Goal: Task Accomplishment & Management: Complete application form

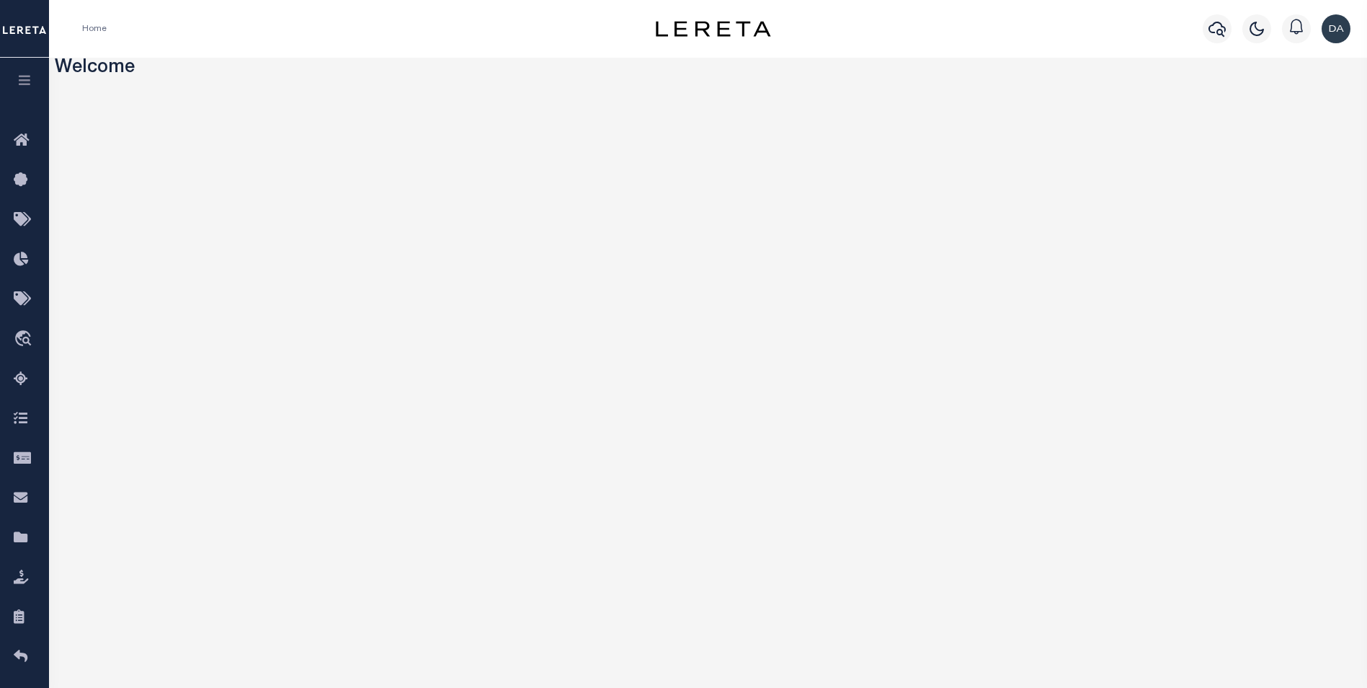
click at [33, 82] on button "button" at bounding box center [24, 82] width 49 height 49
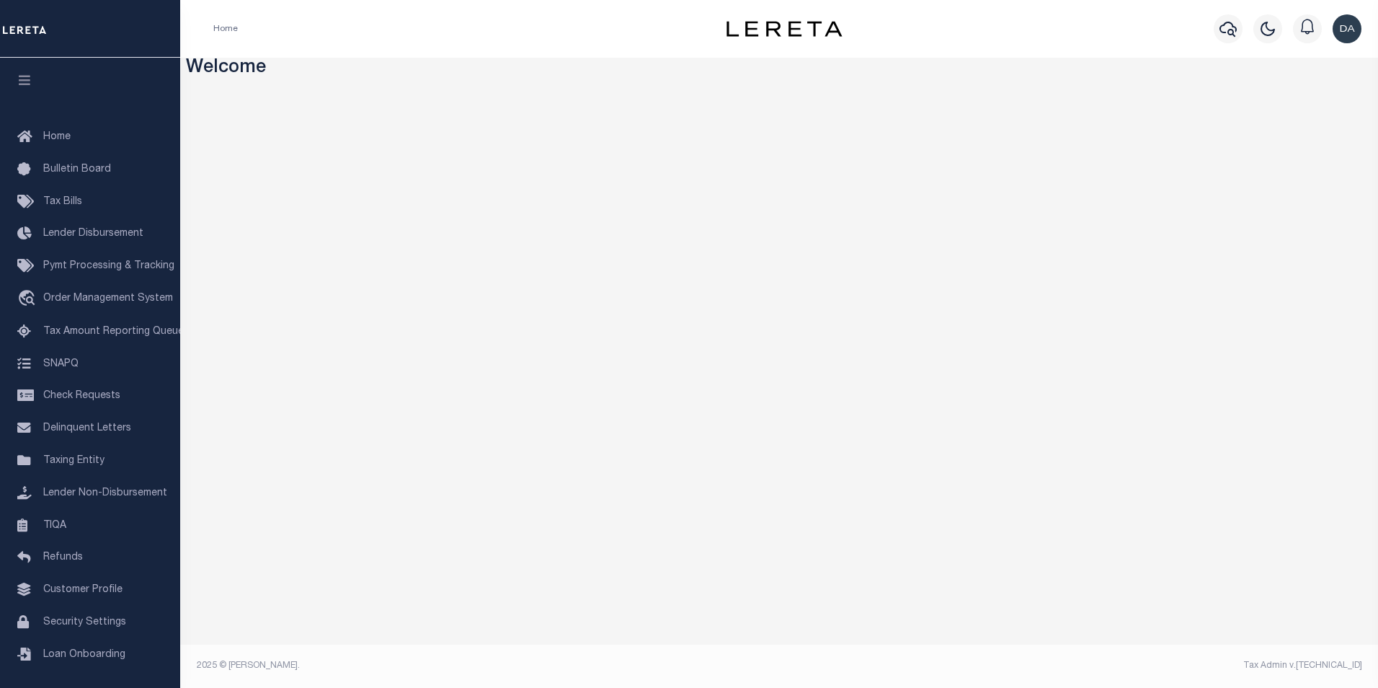
click at [722, 463] on div "Welcome Mentions and Notifications See All" at bounding box center [779, 367] width 1198 height 619
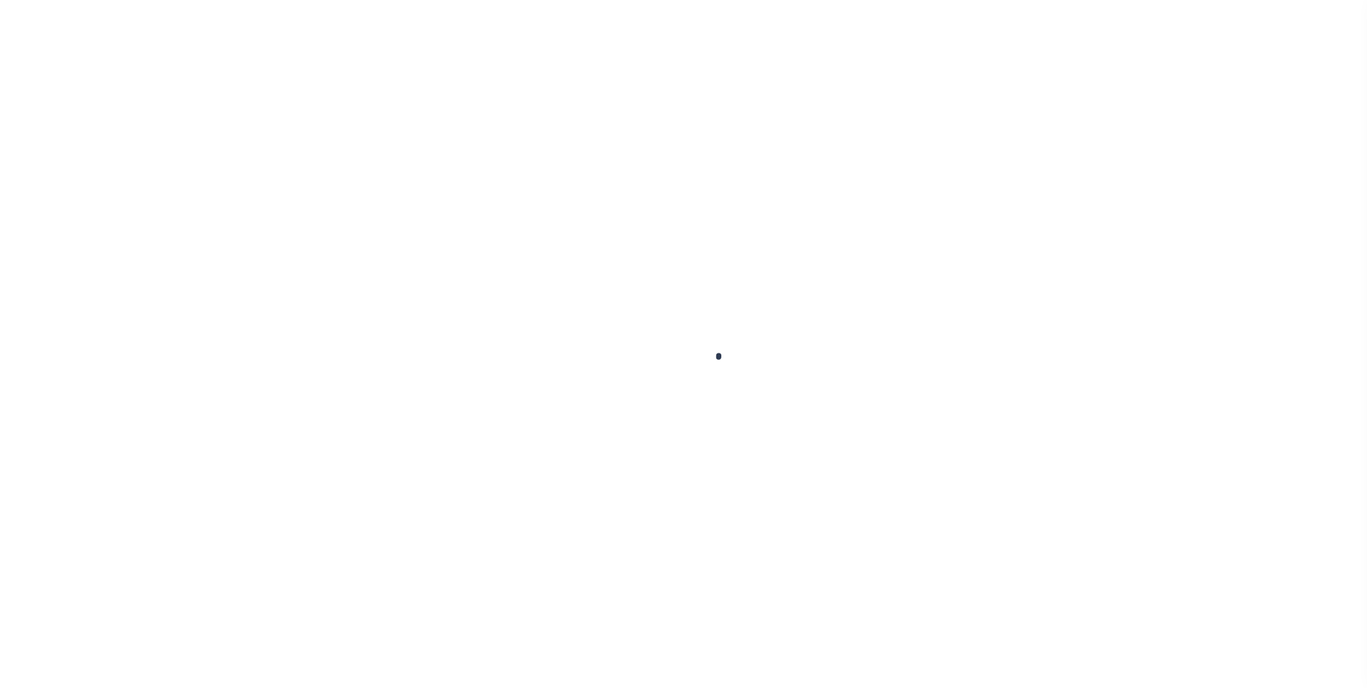
scroll to position [14, 0]
type input "03290119857-00300"
type input "[PERSON_NAME]"
select select "False"
select select
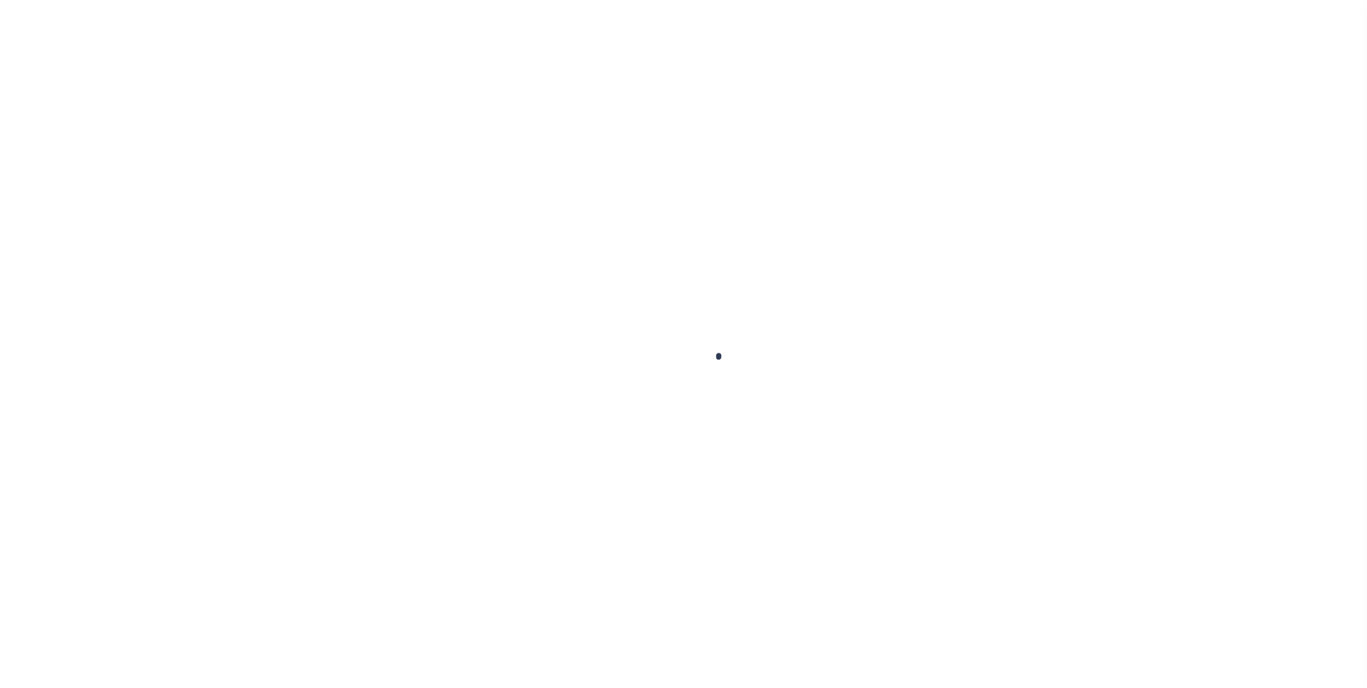
select select
type input "LOT [STREET_ADDRESS]"
type input "GREENVILLE WI 54942"
select select "10"
select select "Escrow"
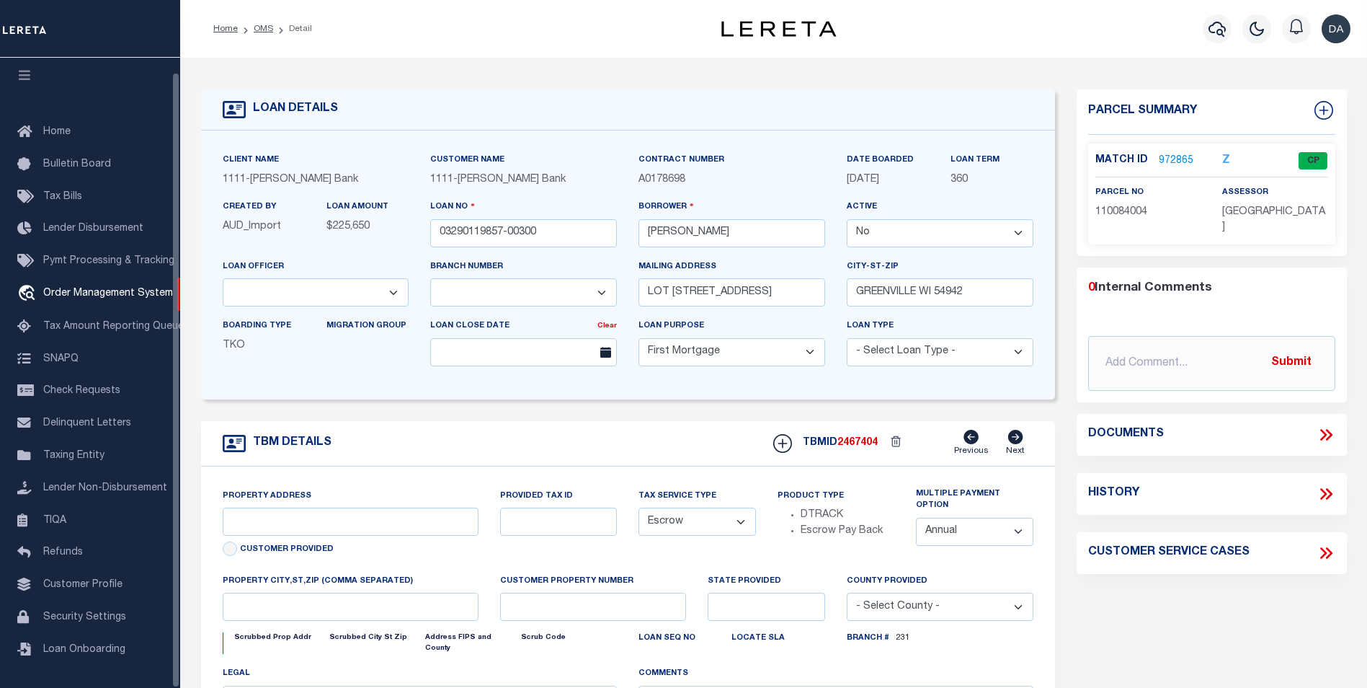
select select "2129"
type input "N1027 GLENNVIEW DR"
type input "110084004"
select select
type input "[GEOGRAPHIC_DATA], WI 54942"
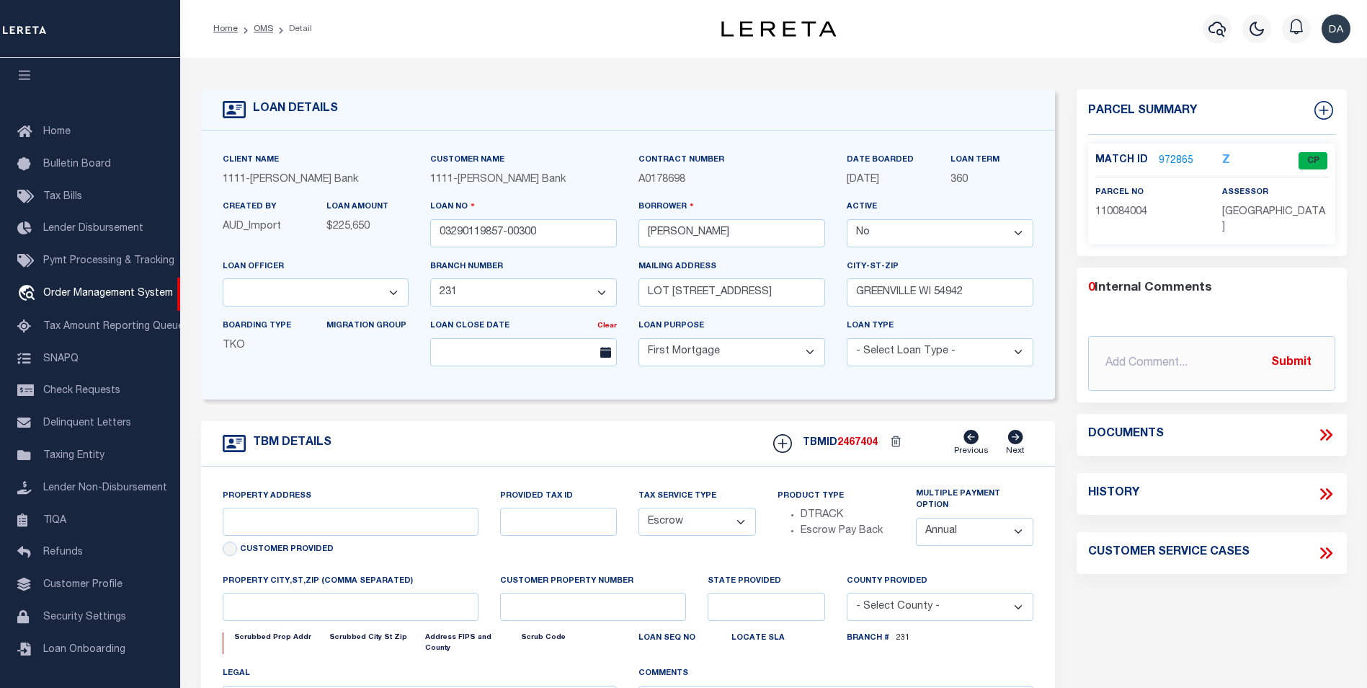
type input "01"
type input "WI"
select select
type textarea "Municipality = [GEOGRAPHIC_DATA], TOWN OF;"
select select "4309"
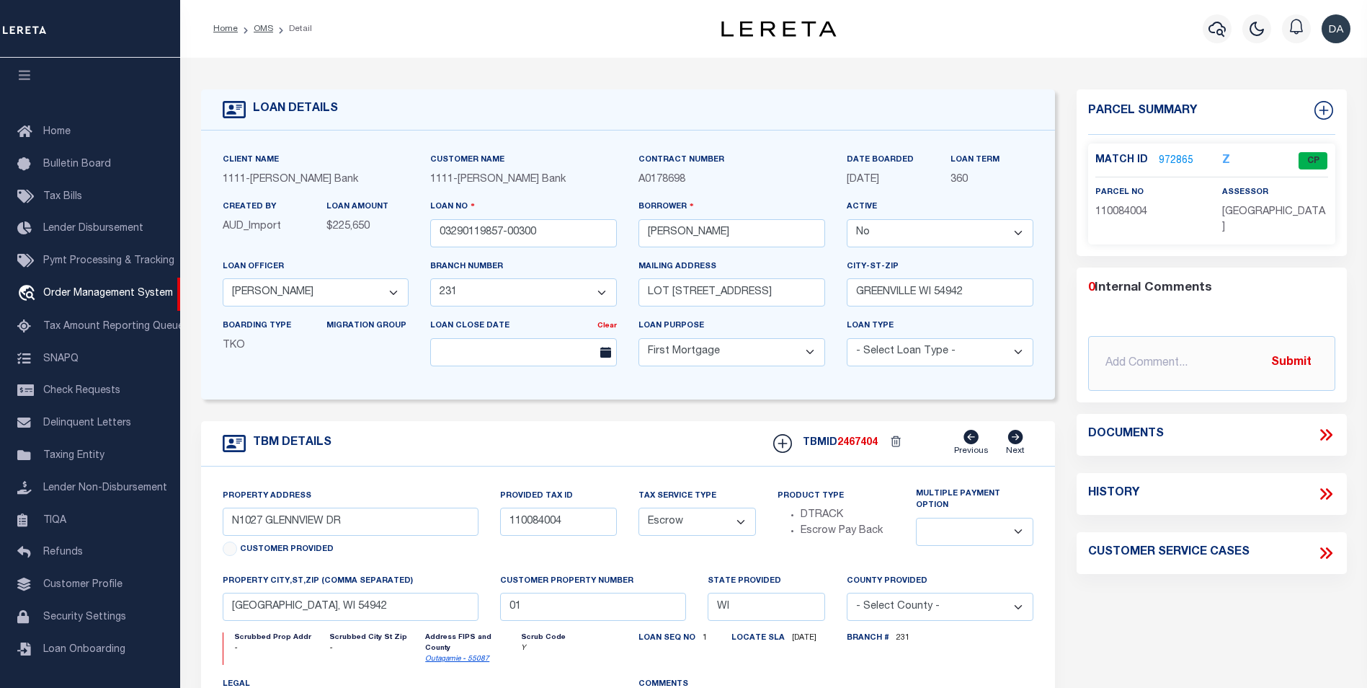
click at [1181, 158] on link "972865" at bounding box center [1176, 161] width 35 height 15
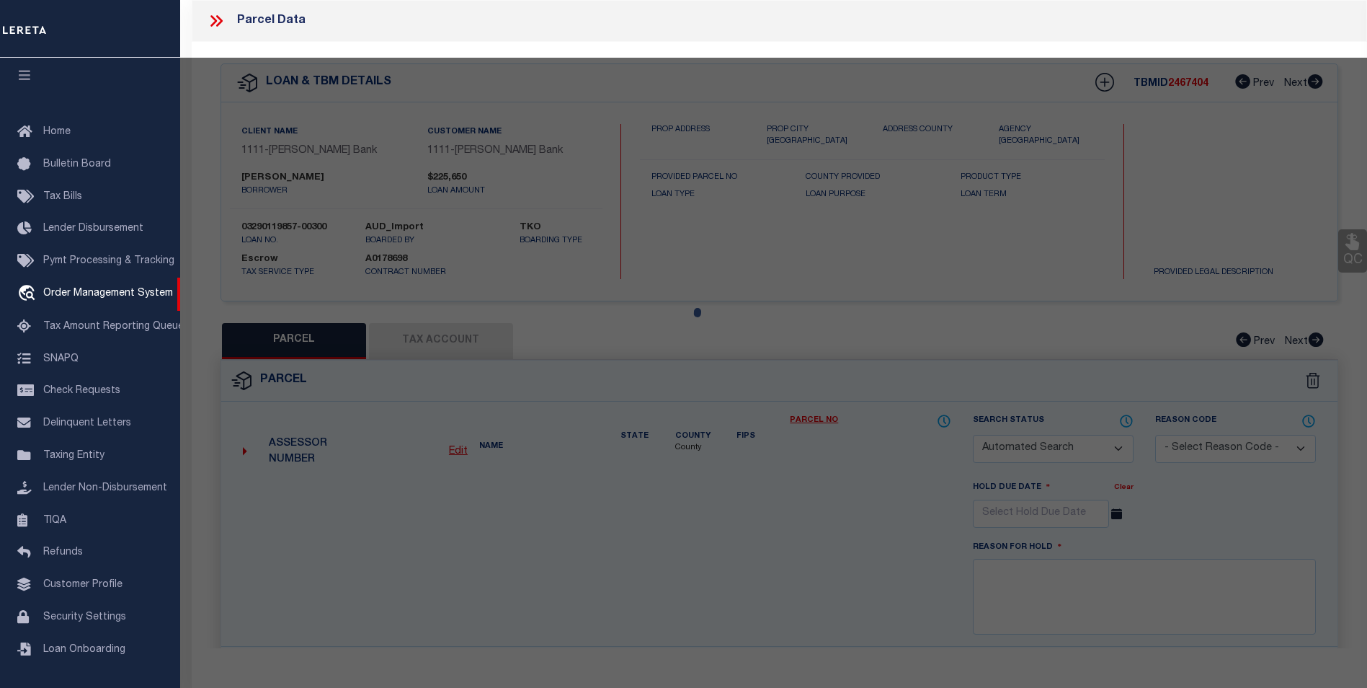
checkbox input "false"
select select "CP"
type input "N1027 GLENNVIEW DR"
type input "GREENVILLE WI 54942"
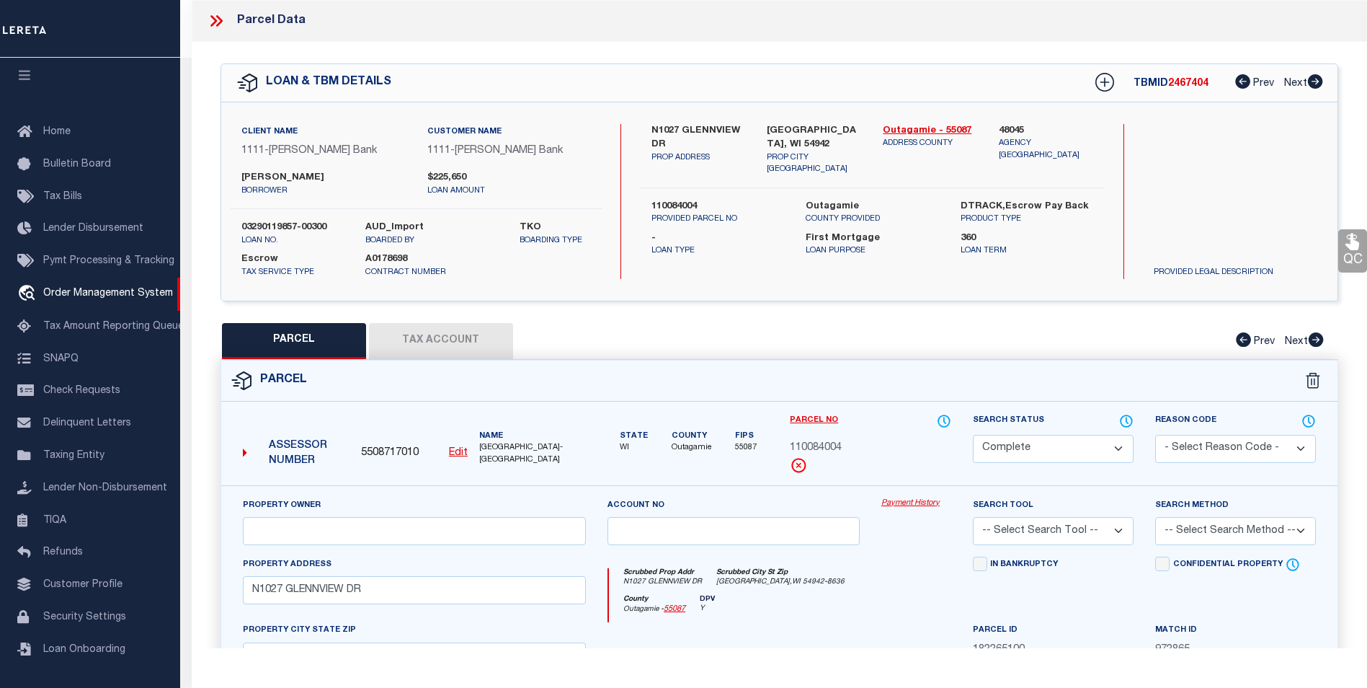
click at [427, 335] on button "Tax Account" at bounding box center [441, 341] width 144 height 36
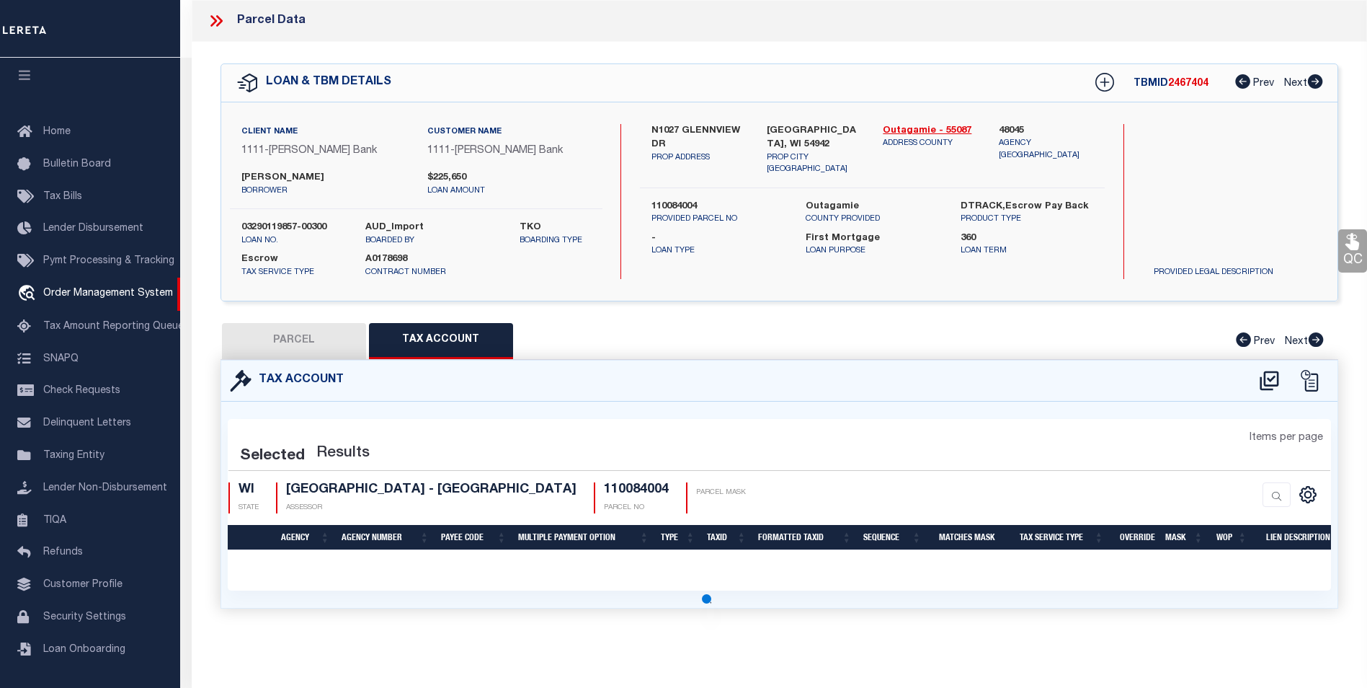
select select "100"
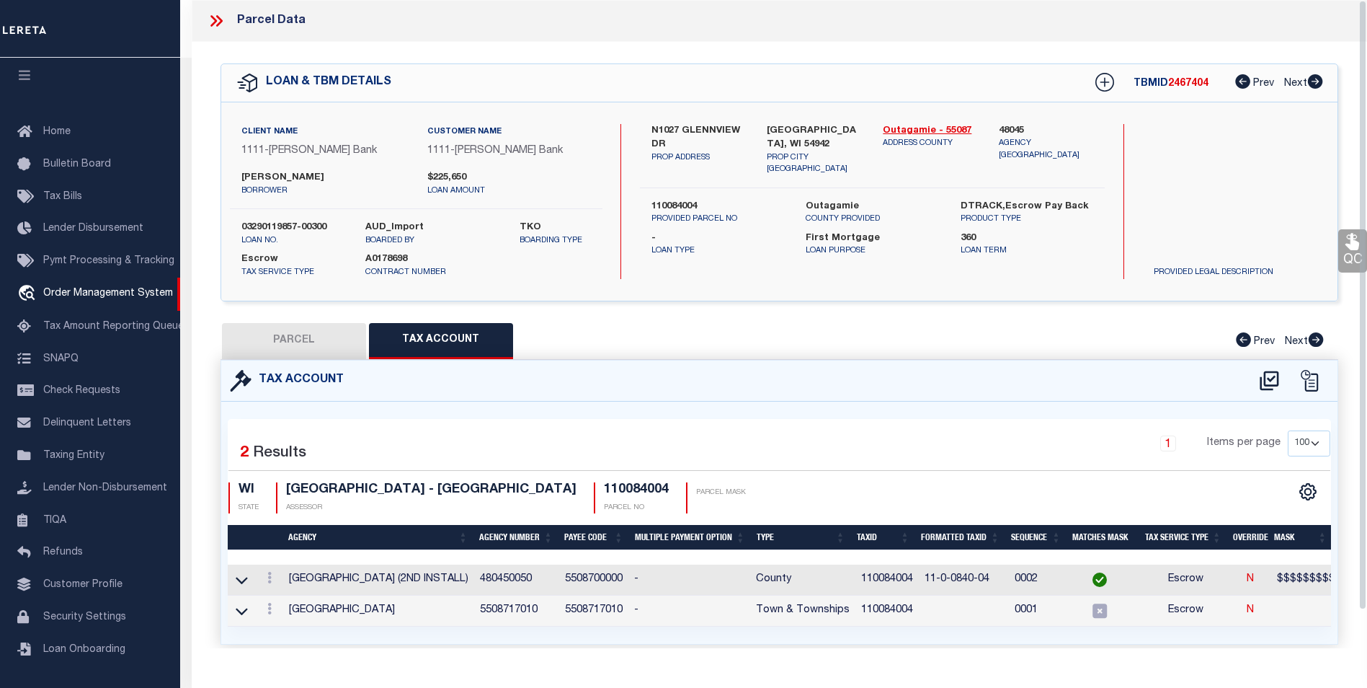
click at [407, 419] on div "Selected 2 Results 1 Items per page 10 25 50 100 WI STATE ASSESSOR" at bounding box center [780, 523] width 1104 height 208
click at [1267, 380] on icon at bounding box center [1270, 380] width 24 height 23
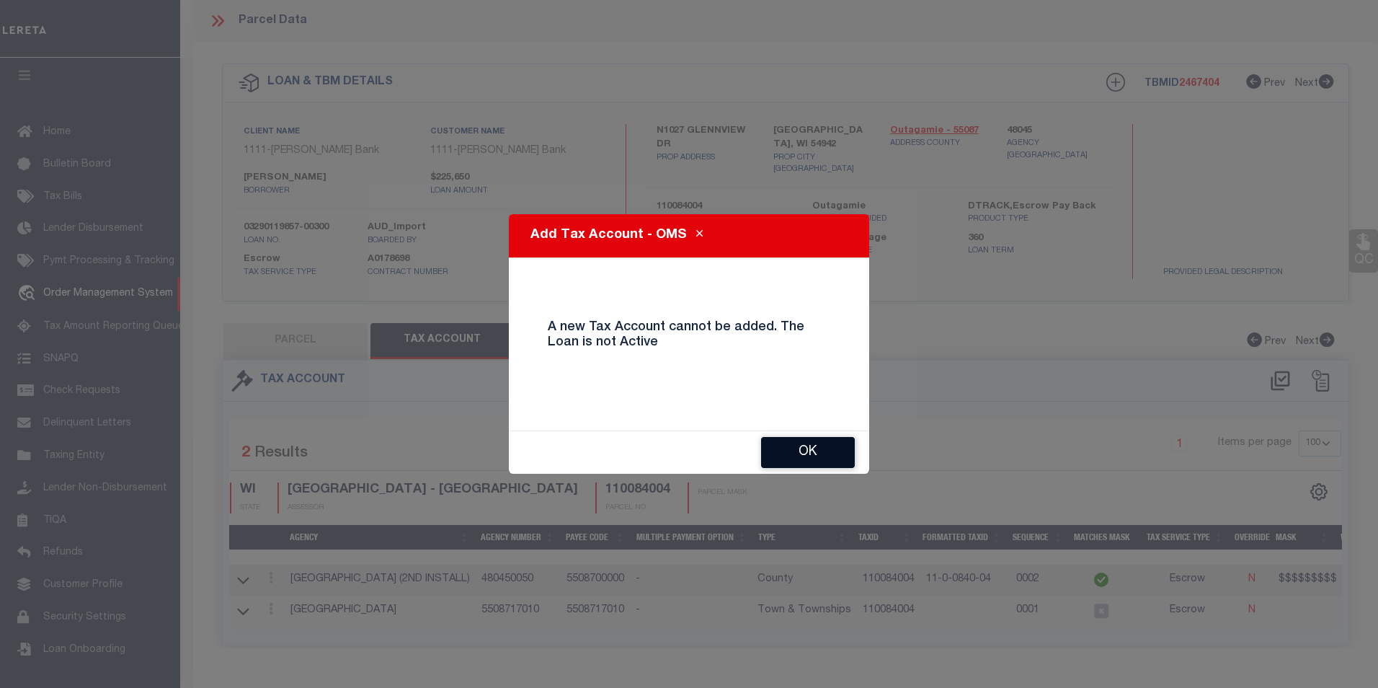
click at [809, 459] on button "OK" at bounding box center [808, 452] width 94 height 31
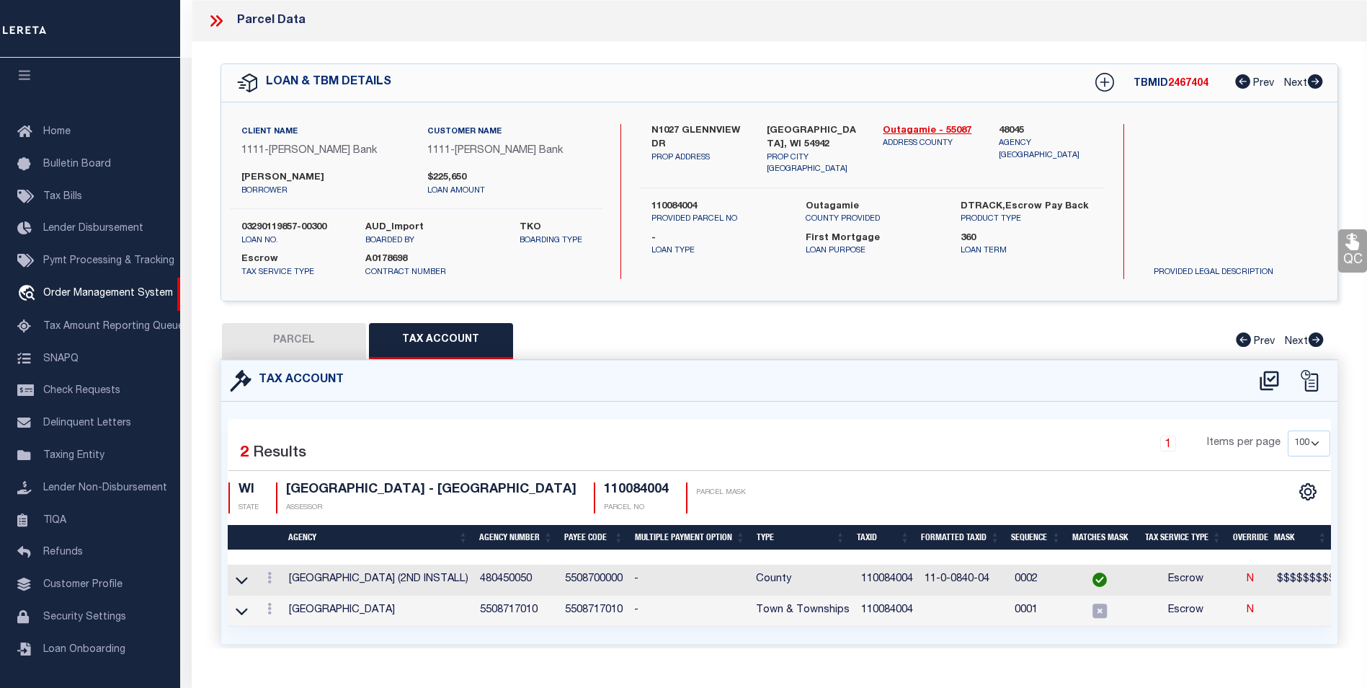
click at [208, 19] on icon at bounding box center [216, 21] width 19 height 19
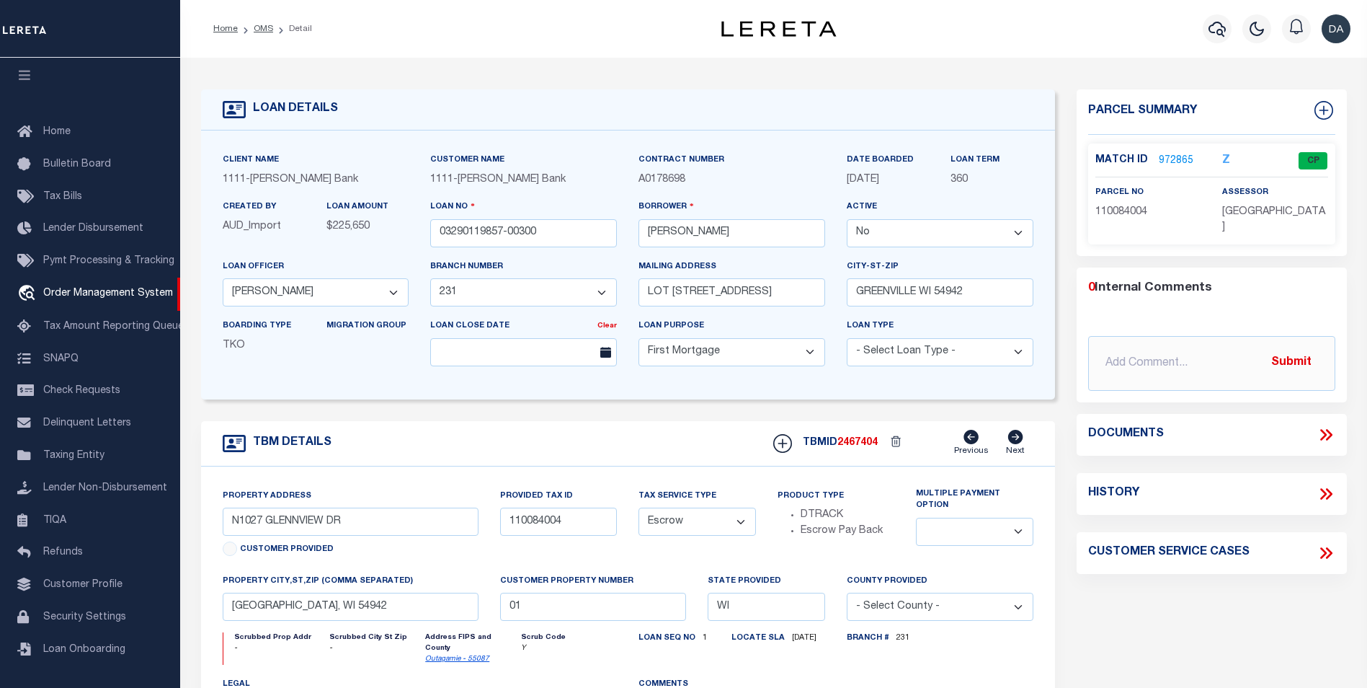
click at [528, 436] on div "TBM DETAILS TBMID 2467404 Previous Next" at bounding box center [628, 443] width 854 height 45
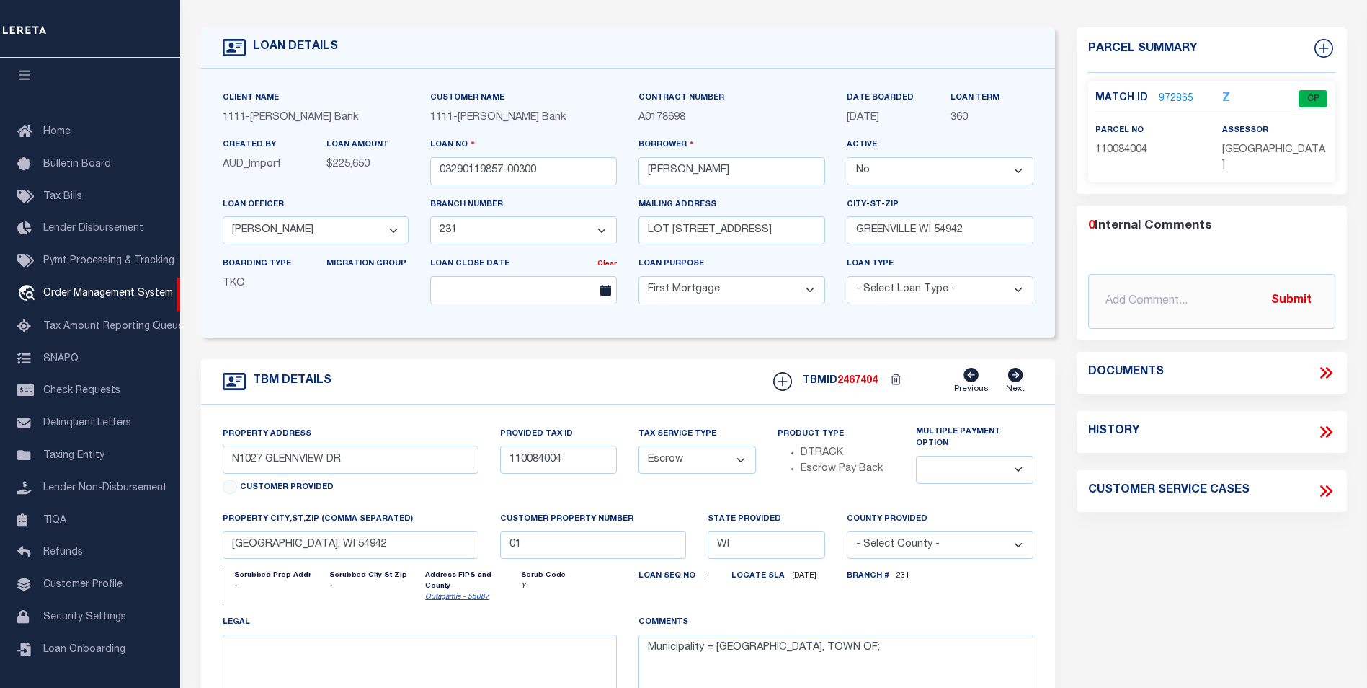
scroll to position [0, 0]
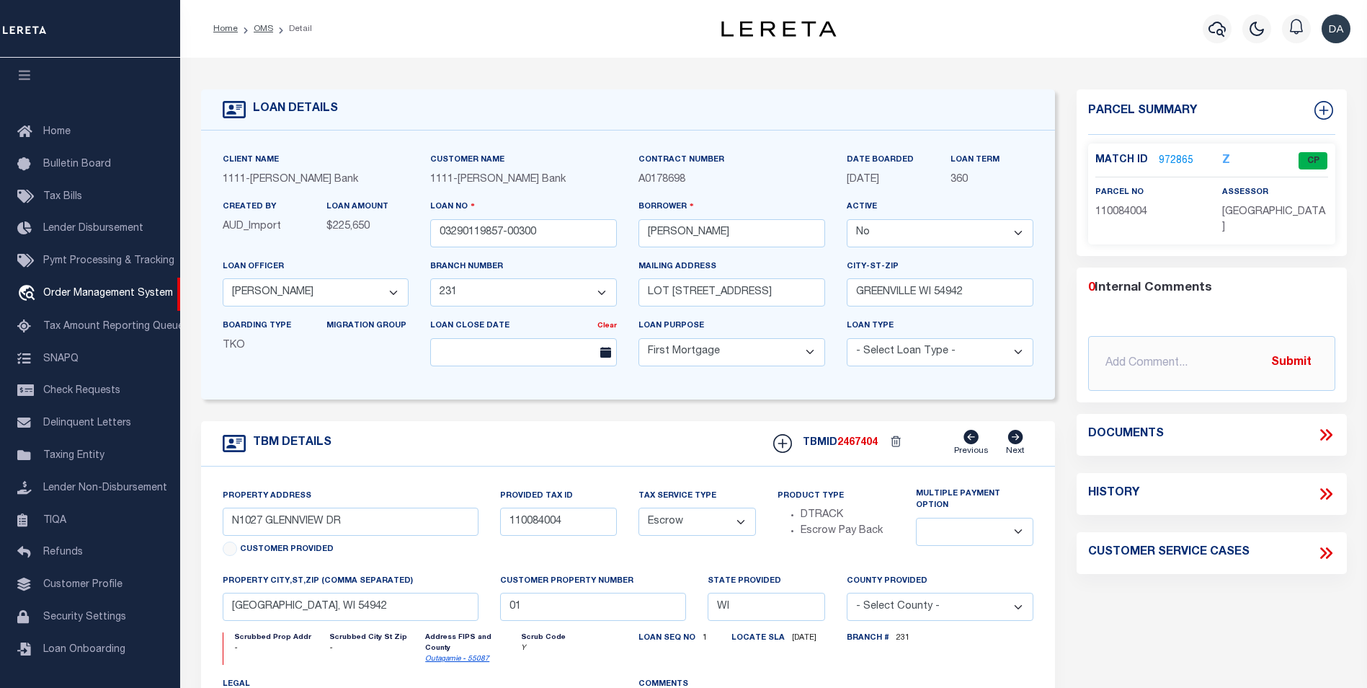
click at [1165, 159] on link "972865" at bounding box center [1176, 161] width 35 height 15
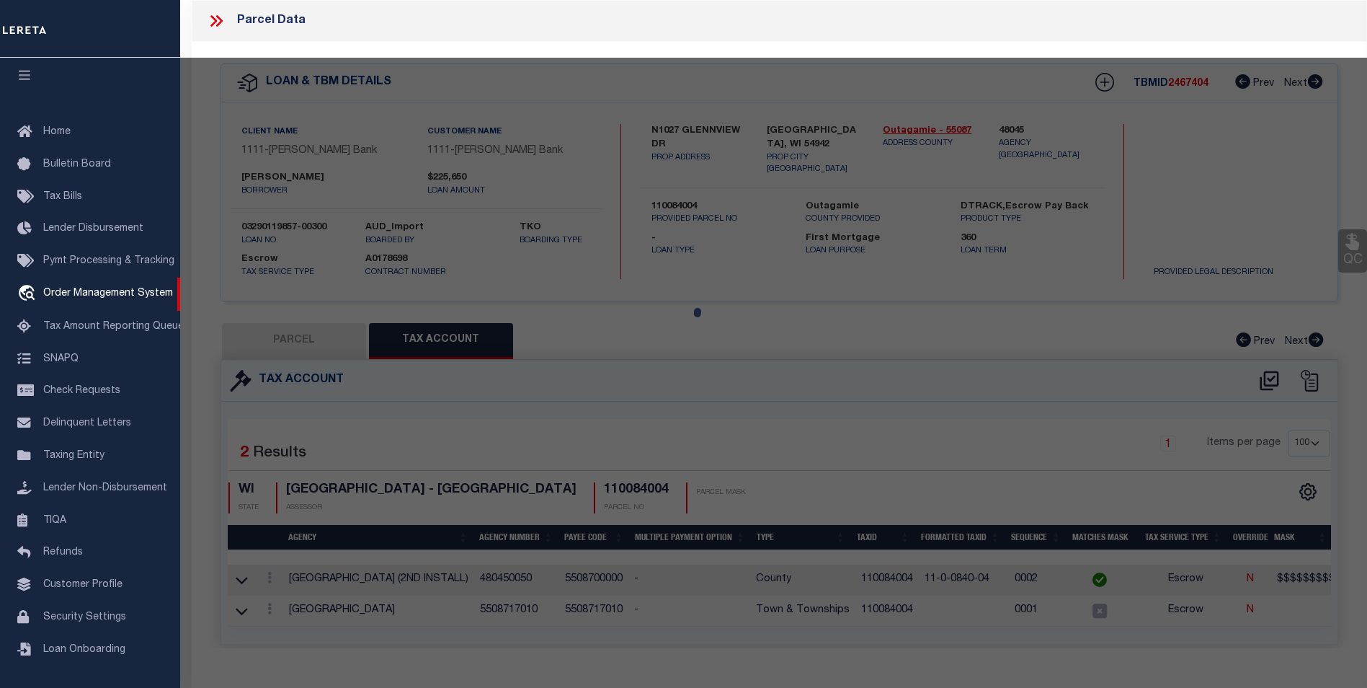
select select "AS"
checkbox input "false"
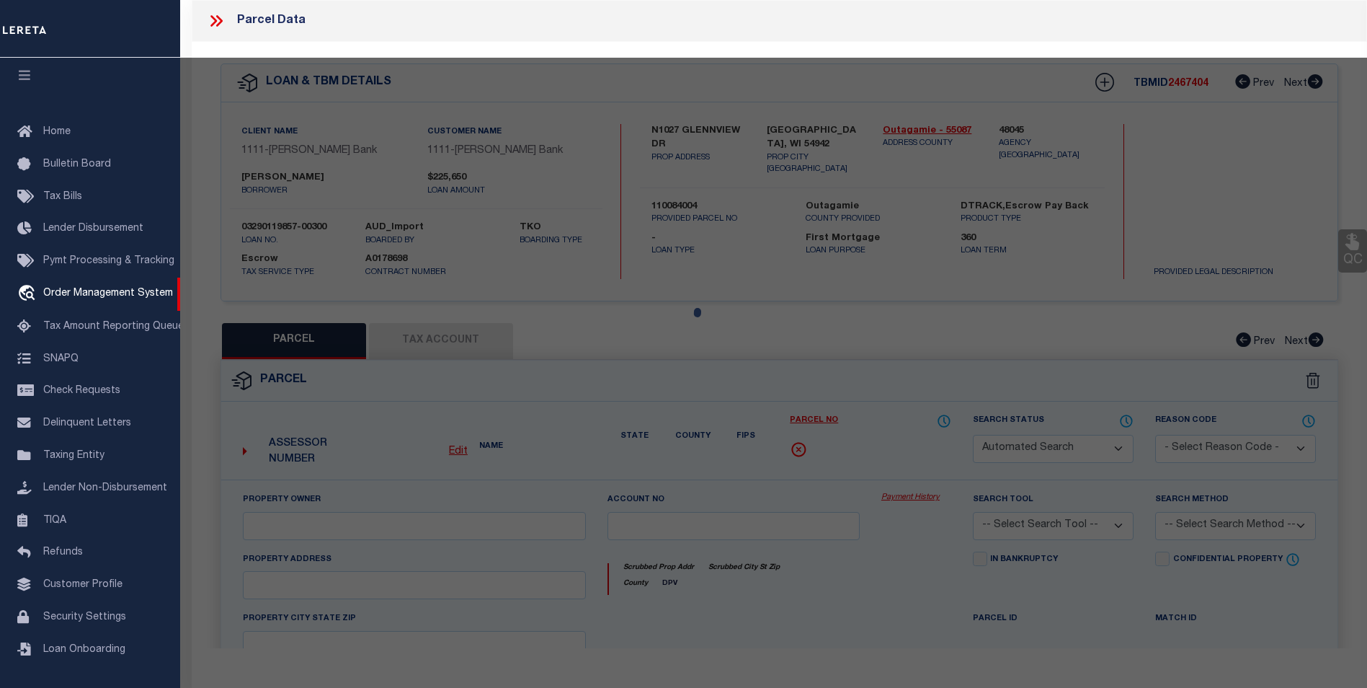
select select "CP"
type input "N1027 GLENNVIEW DR"
type input "GREENVILLE WI 54942"
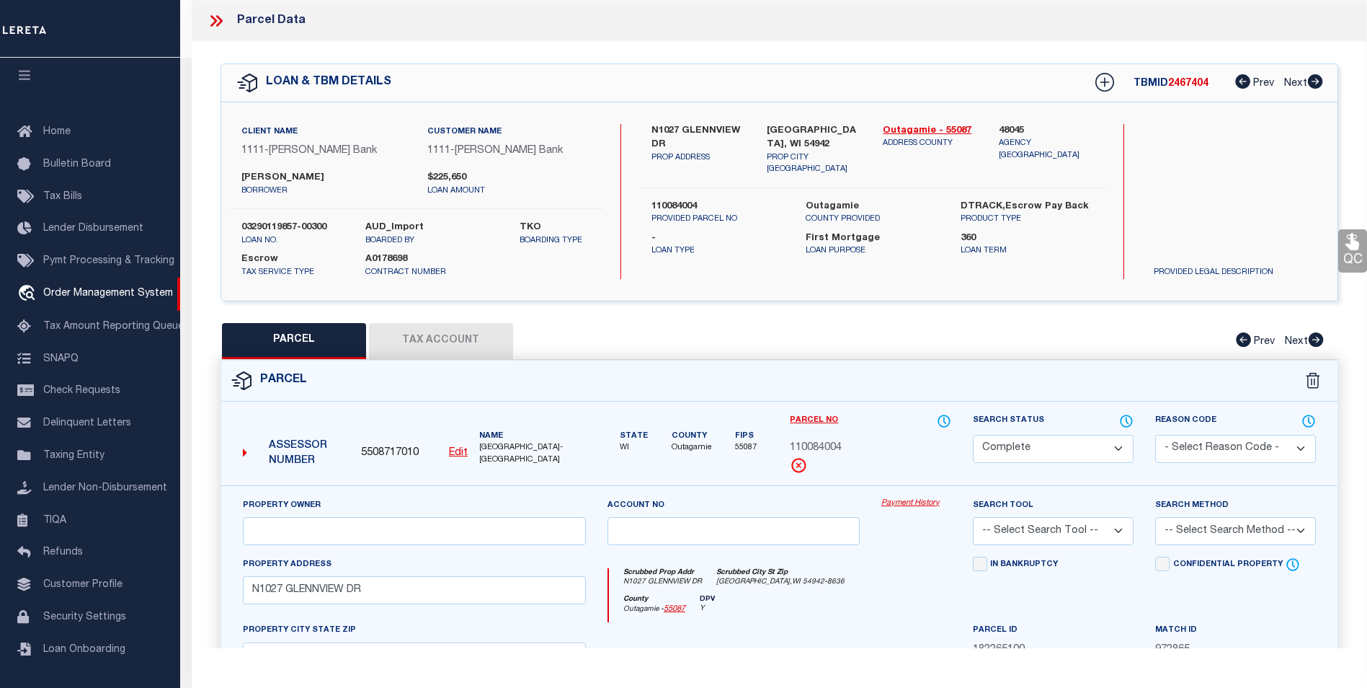
click at [450, 330] on button "Tax Account" at bounding box center [441, 341] width 144 height 36
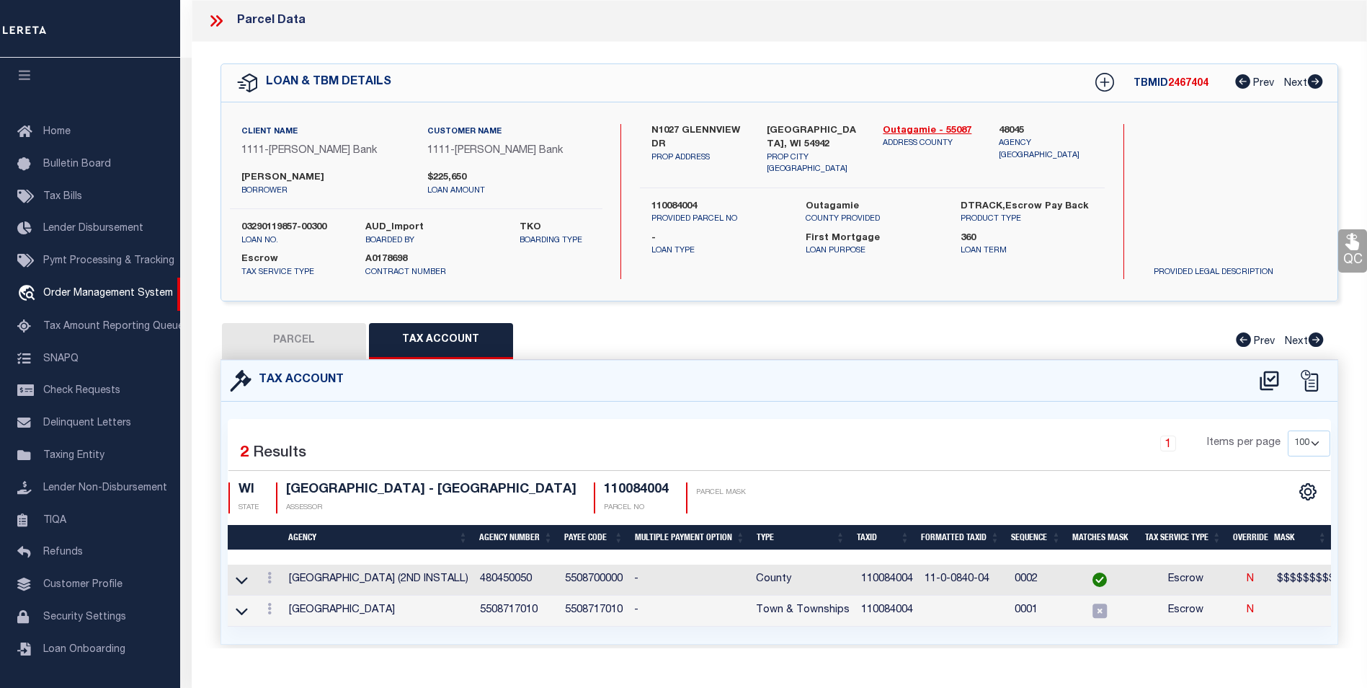
select select "100"
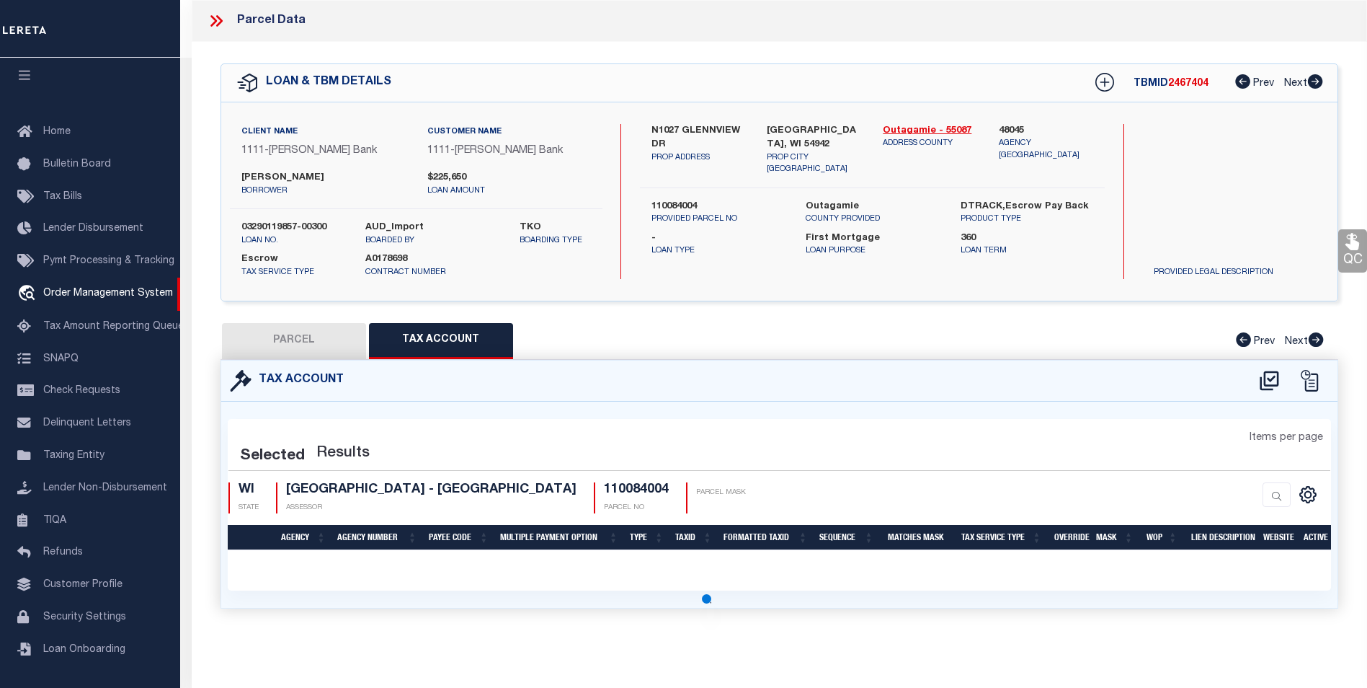
select select "100"
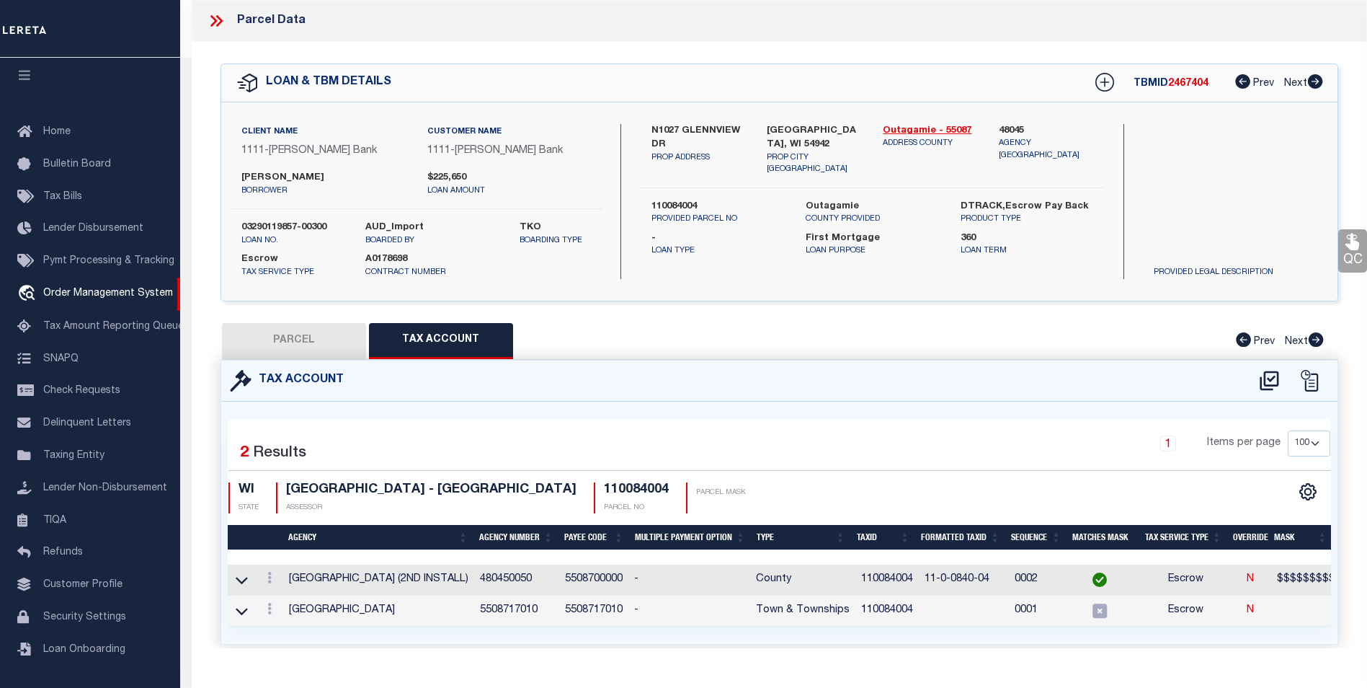
click at [346, 352] on button "PARCEL" at bounding box center [294, 341] width 144 height 36
select select "AS"
checkbox input "false"
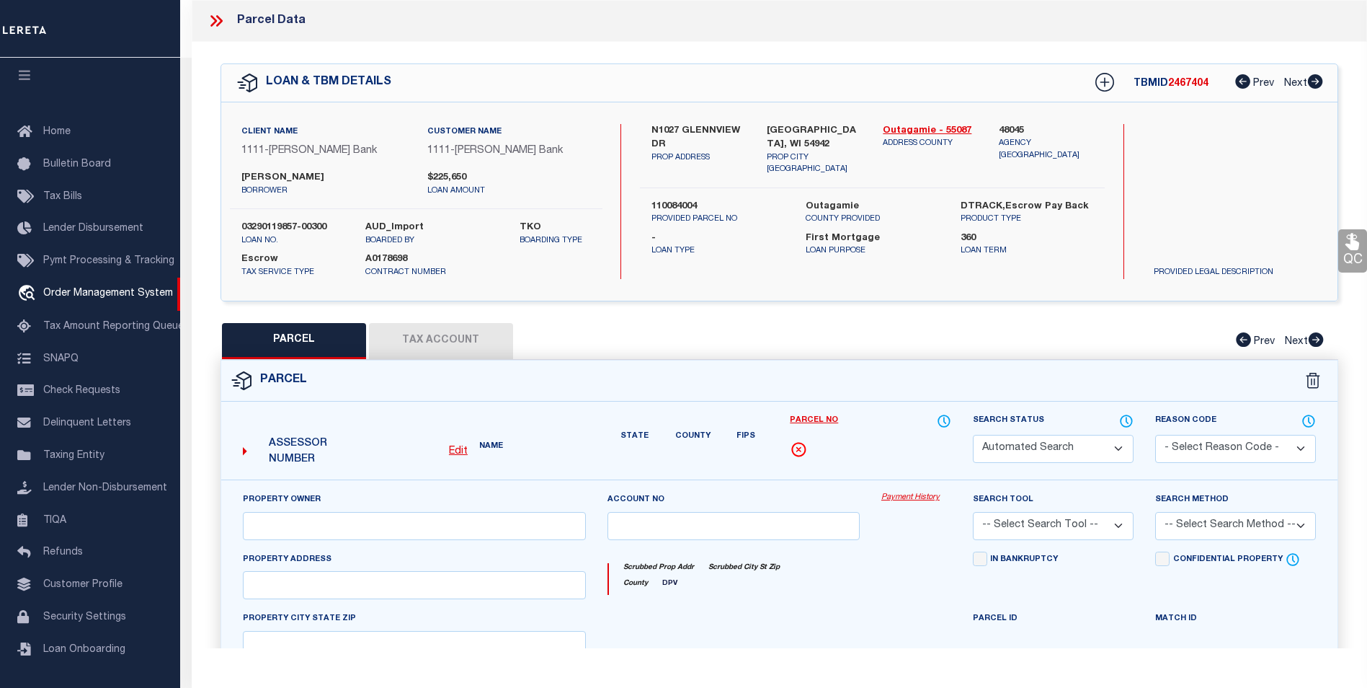
select select "CP"
type input "N1027 GLENNVIEW DR"
type input "GREENVILLE WI 54942"
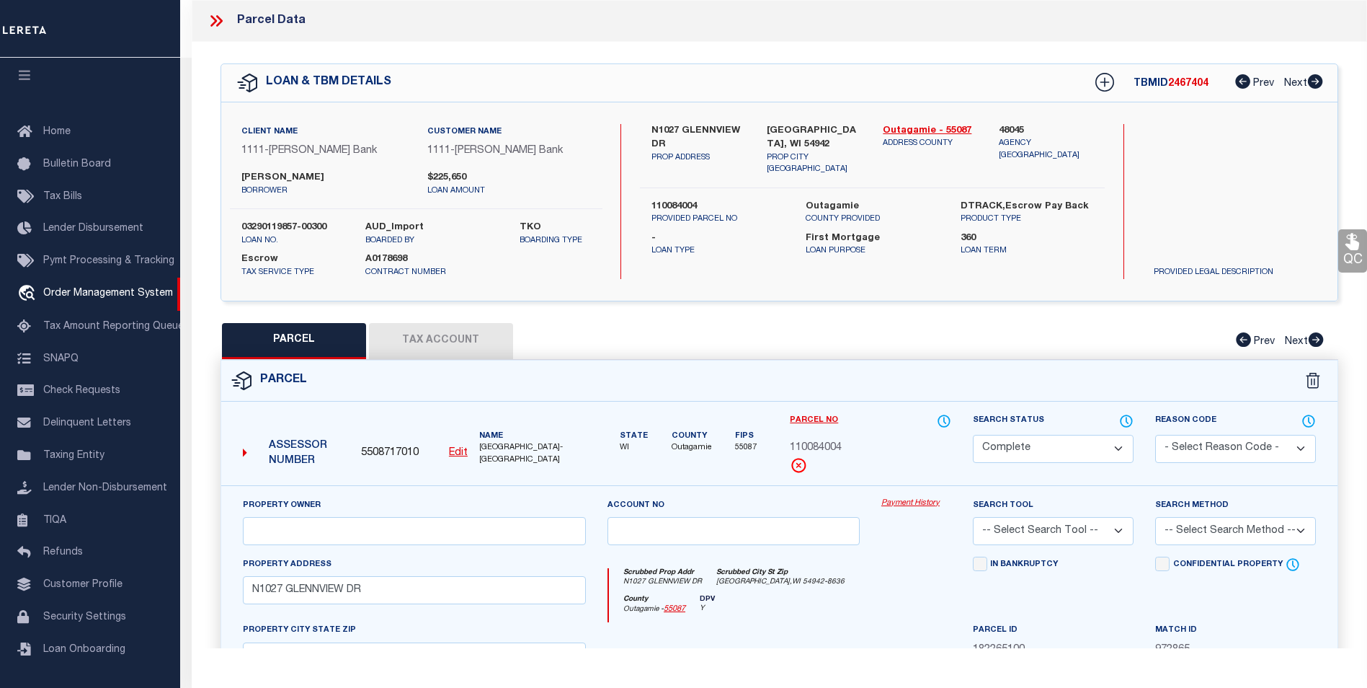
click at [221, 15] on icon at bounding box center [216, 21] width 19 height 19
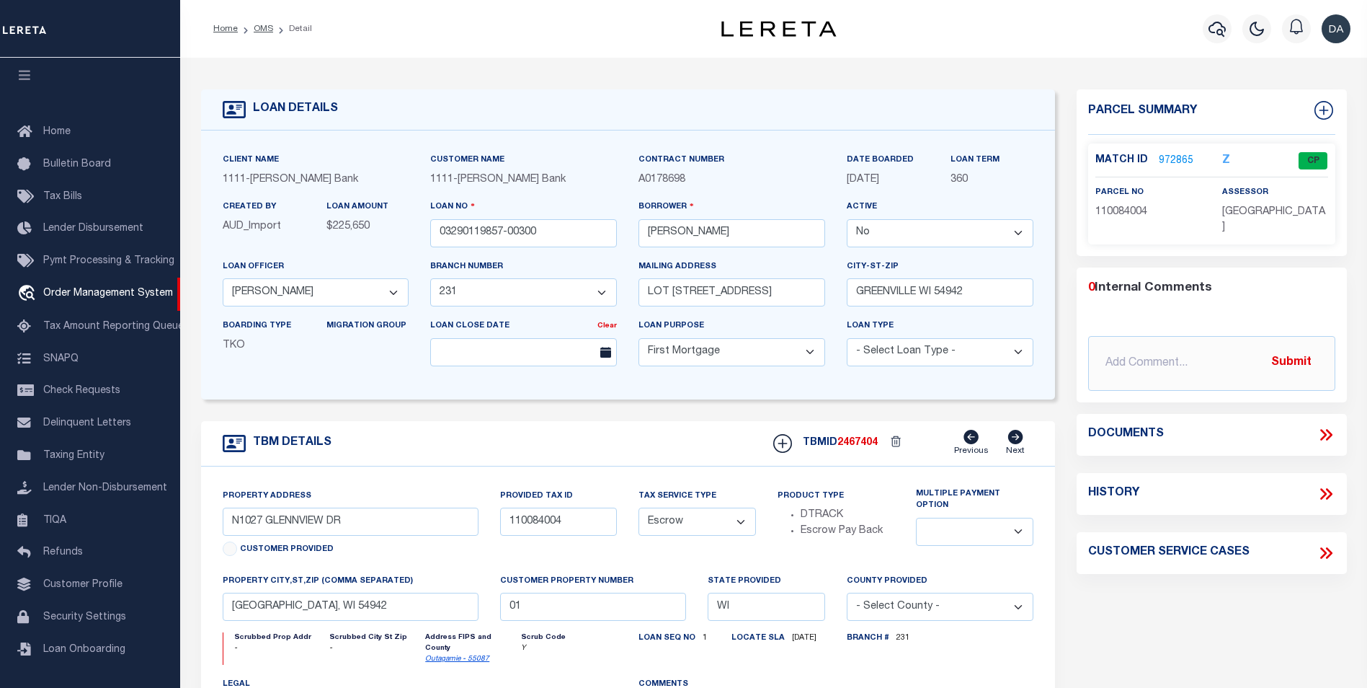
click at [1176, 160] on link "972865" at bounding box center [1176, 161] width 35 height 15
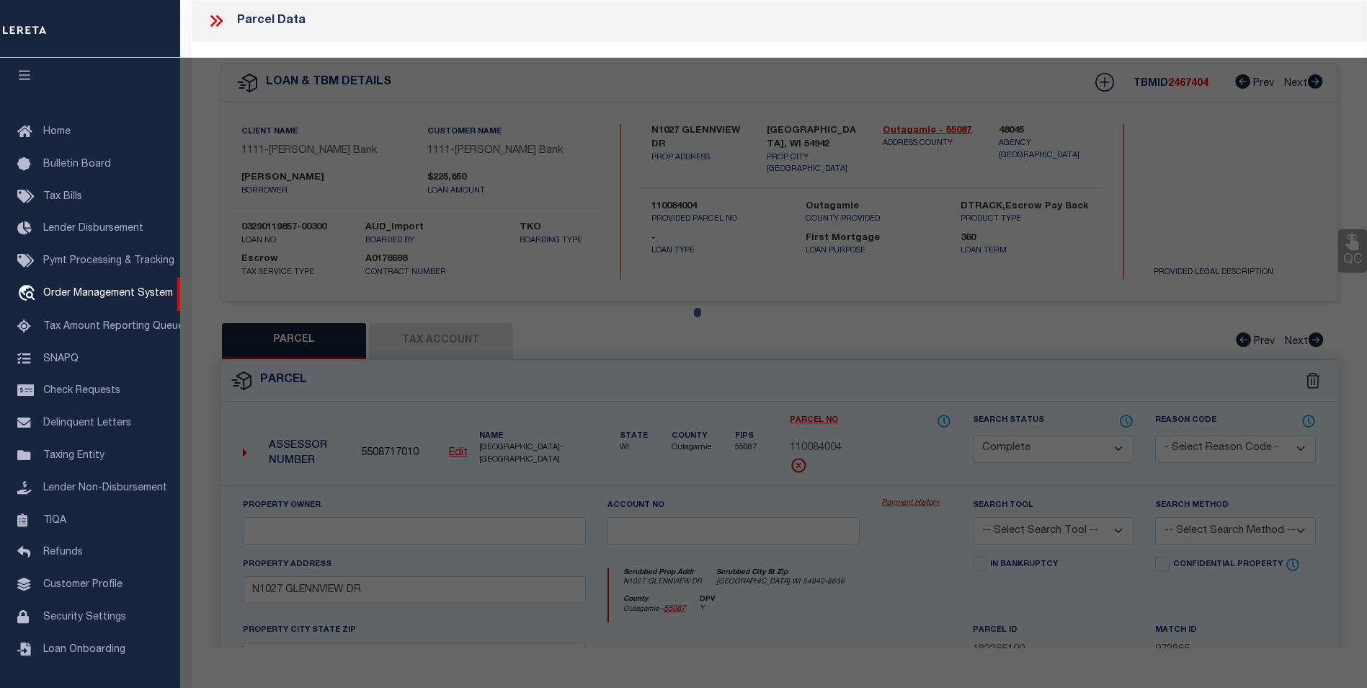
select select "AS"
checkbox input "false"
select select "CP"
type input "N1027 GLENNVIEW DR"
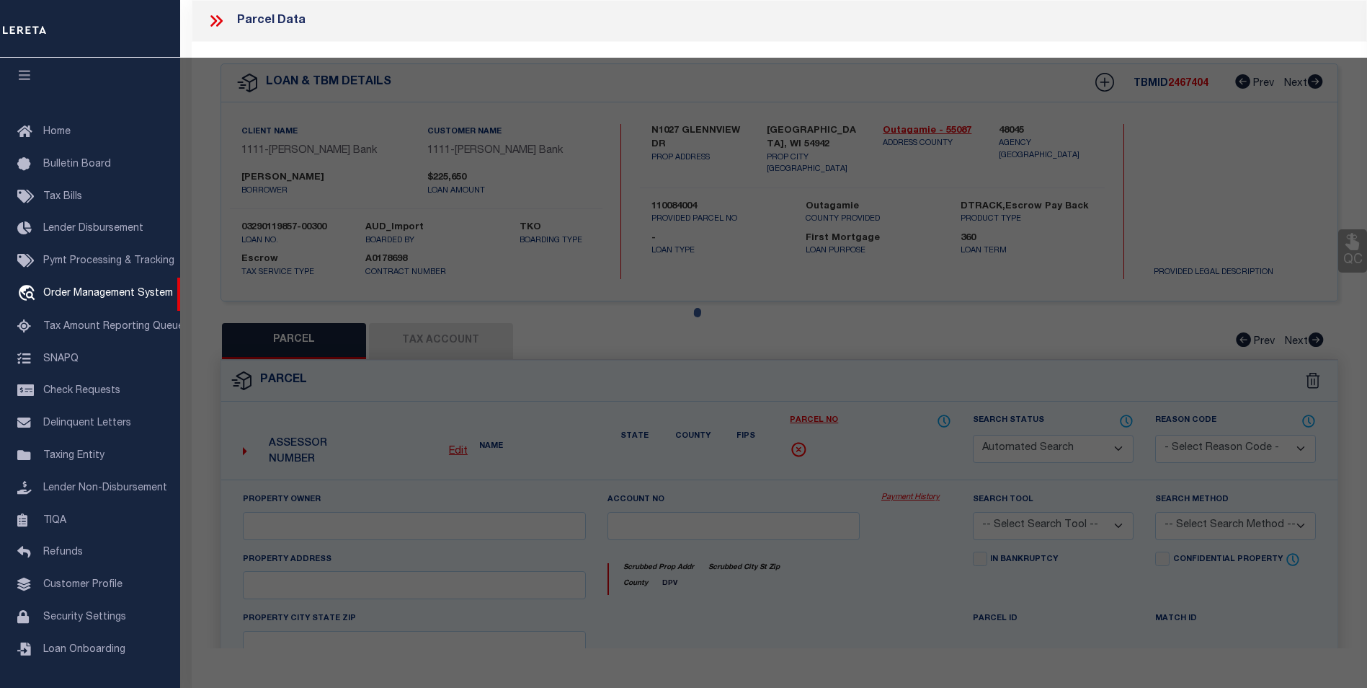
type input "GREENVILLE WI 54942"
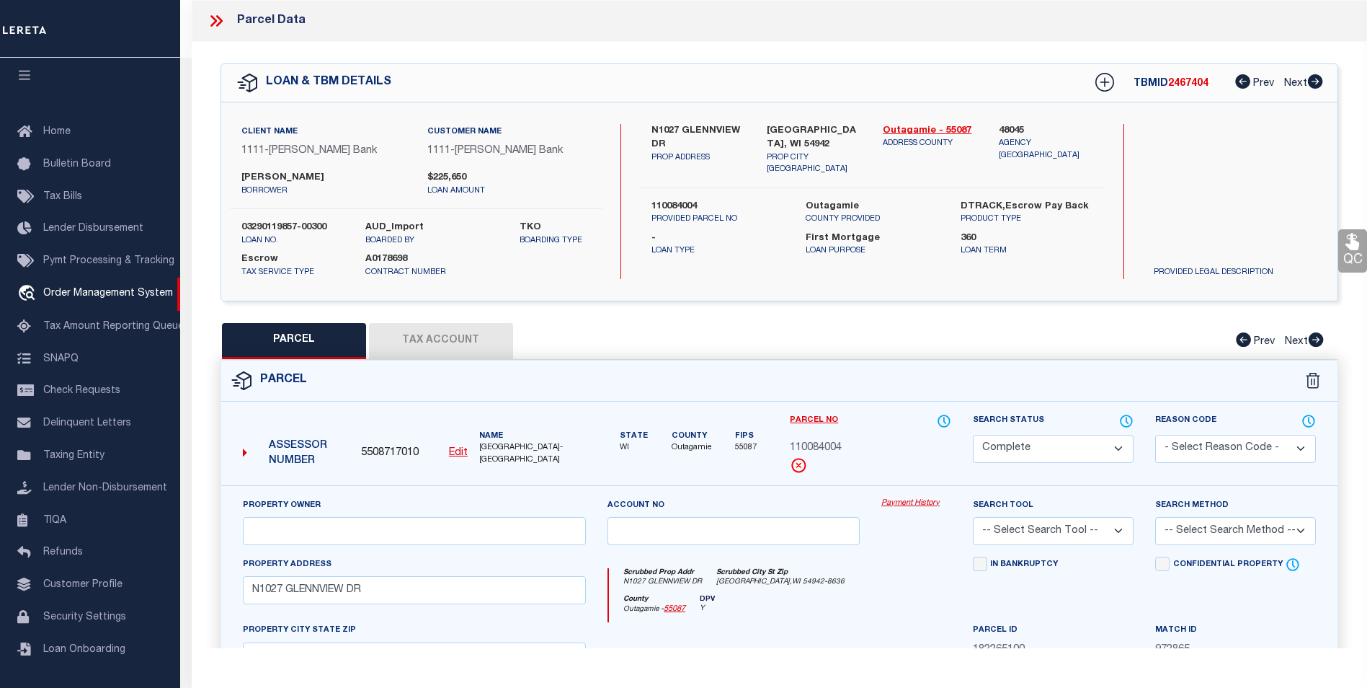
click at [443, 346] on button "Tax Account" at bounding box center [441, 341] width 144 height 36
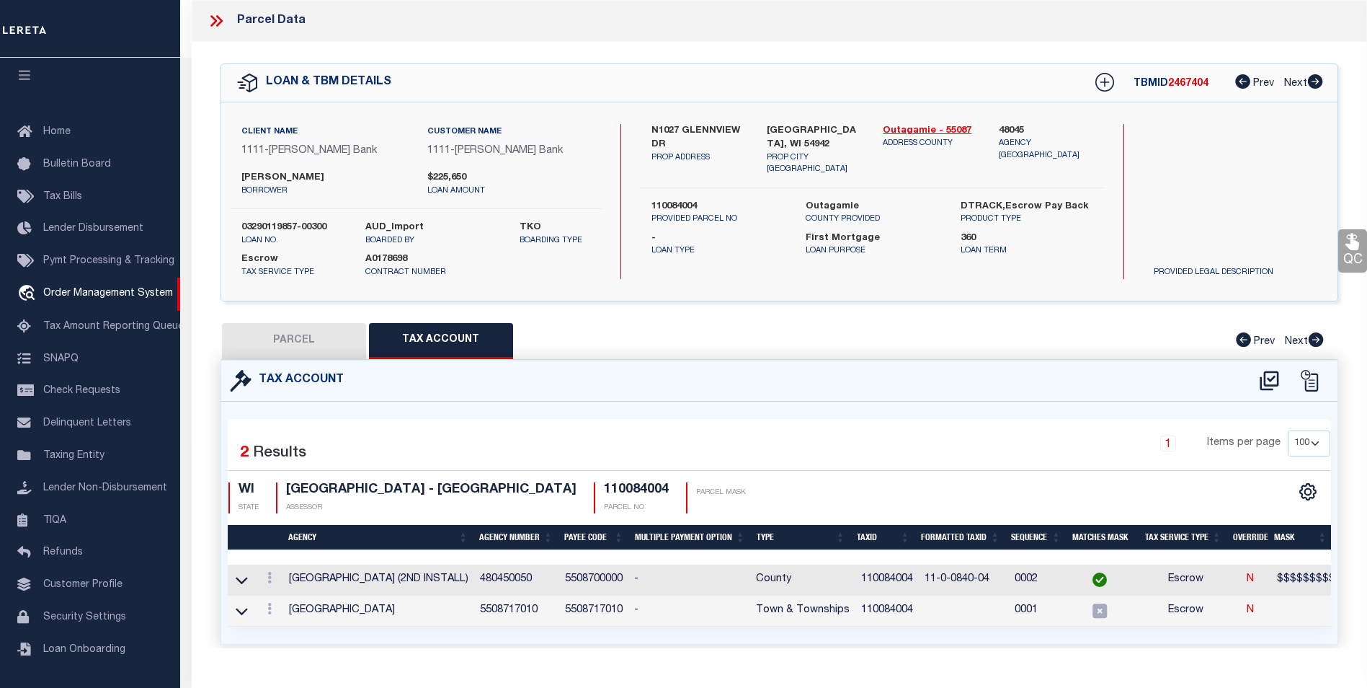
select select "100"
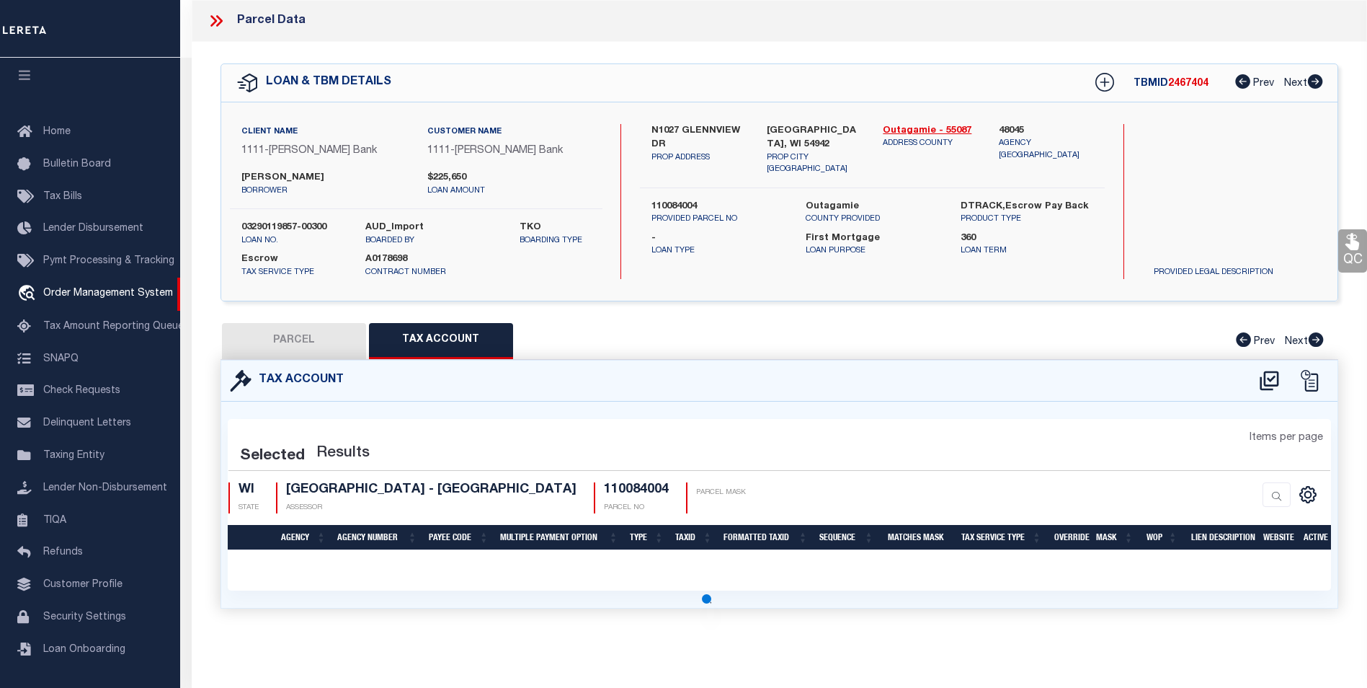
select select "100"
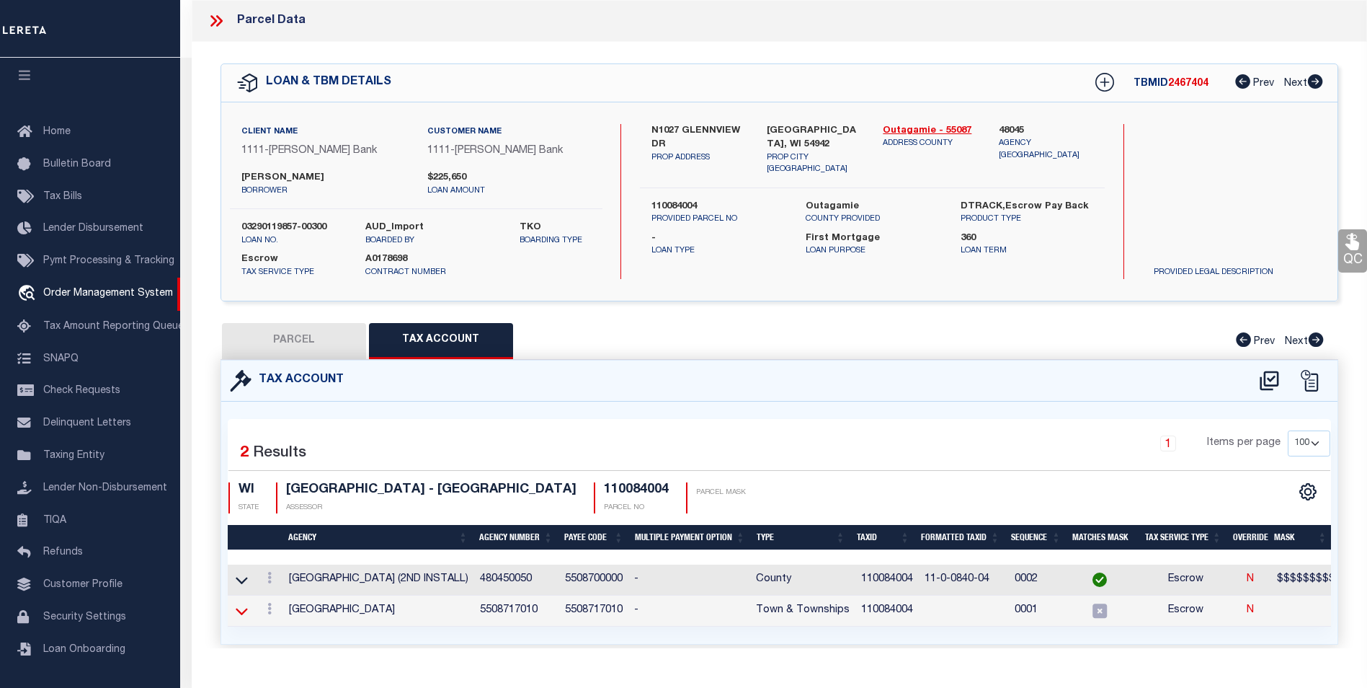
click at [241, 609] on icon at bounding box center [242, 610] width 12 height 15
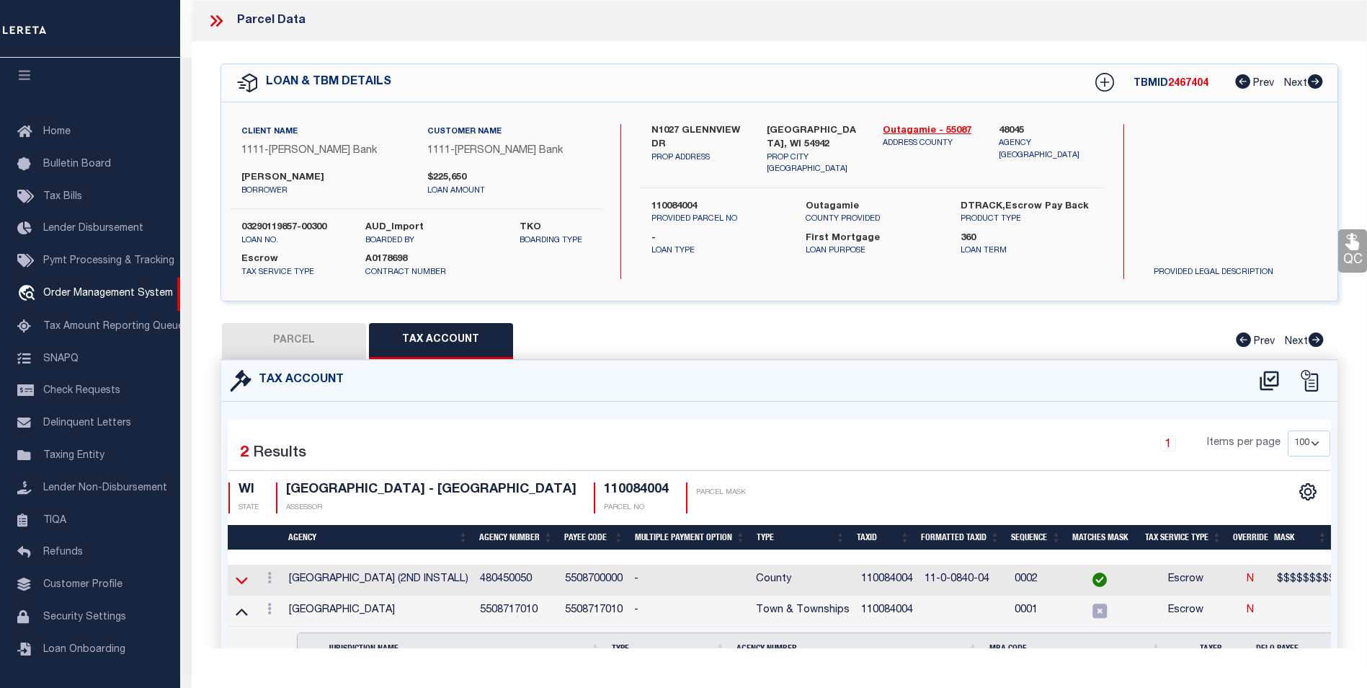
click at [245, 578] on icon at bounding box center [242, 580] width 12 height 7
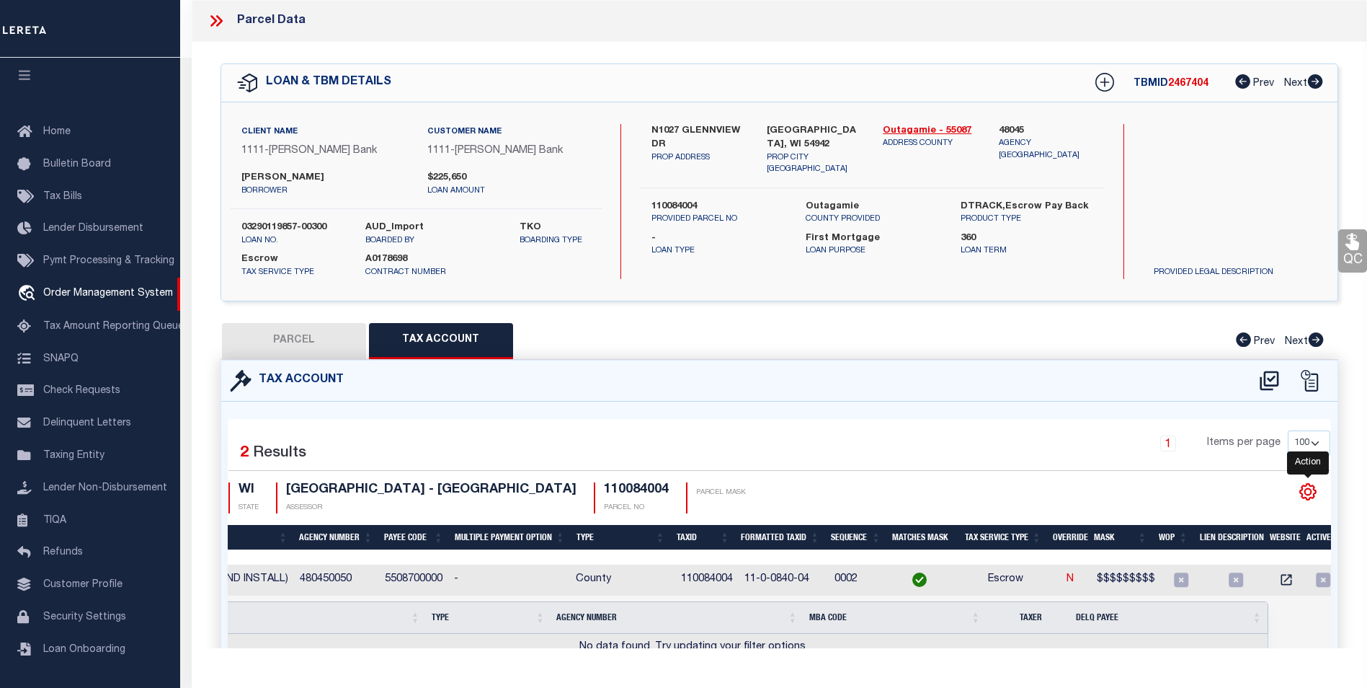
click at [1309, 491] on icon "" at bounding box center [1308, 491] width 19 height 19
click at [1314, 491] on icon "" at bounding box center [1308, 491] width 19 height 19
click at [753, 425] on div "Selected 2 Results 1 Items per page 10 25 50 100 WI STATE ASSESSOR" at bounding box center [780, 596] width 1104 height 355
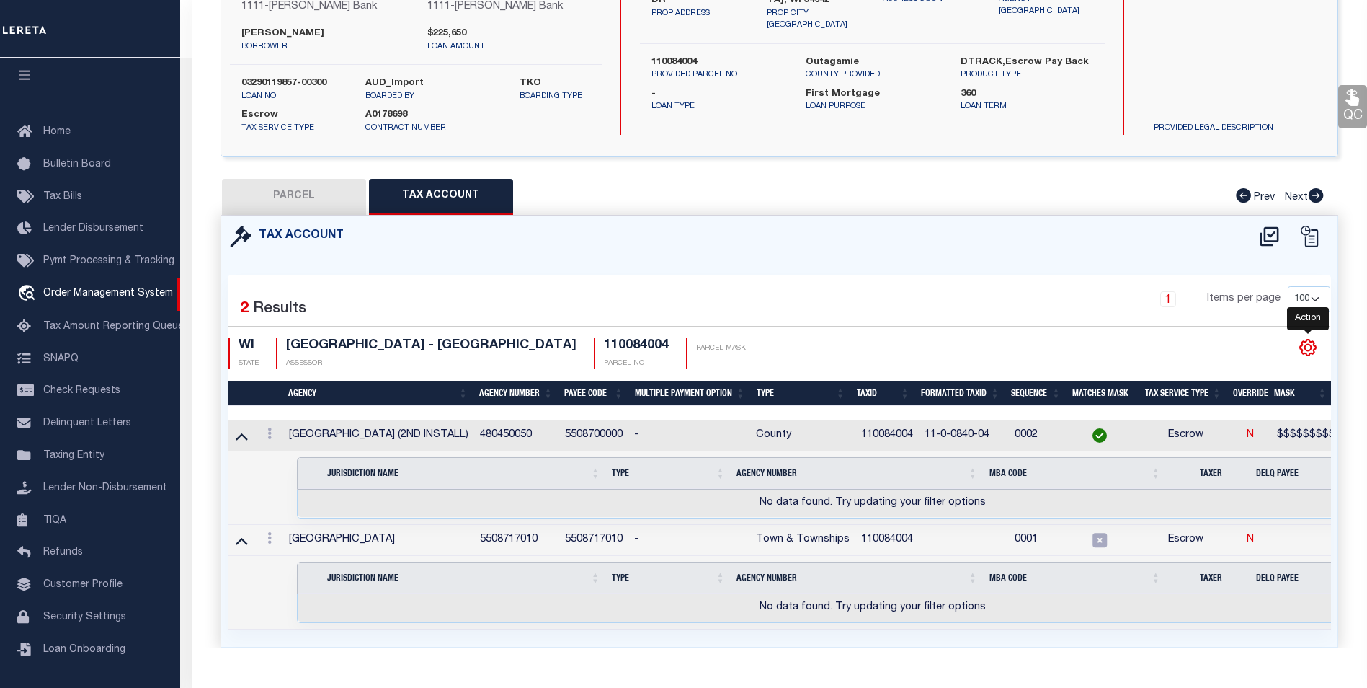
click at [1311, 343] on icon "" at bounding box center [1308, 347] width 19 height 19
click at [1305, 343] on icon "" at bounding box center [1308, 347] width 19 height 19
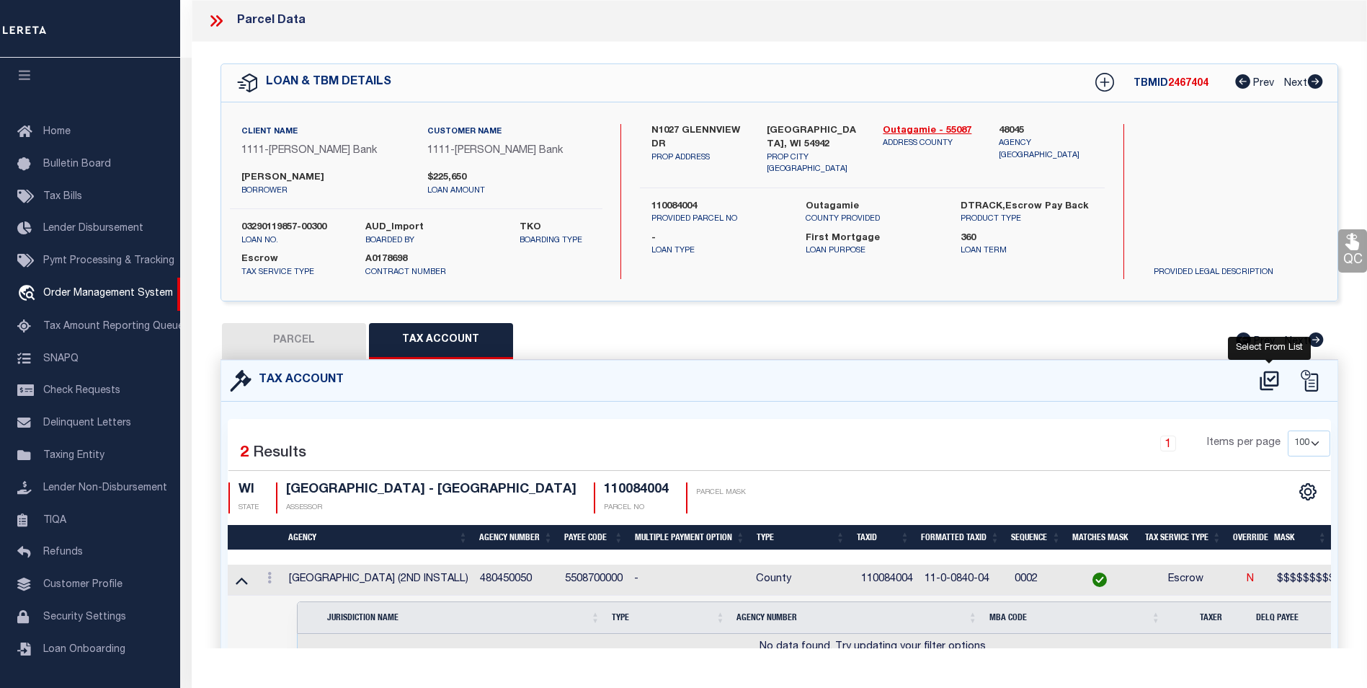
click at [1267, 378] on icon at bounding box center [1270, 380] width 24 height 23
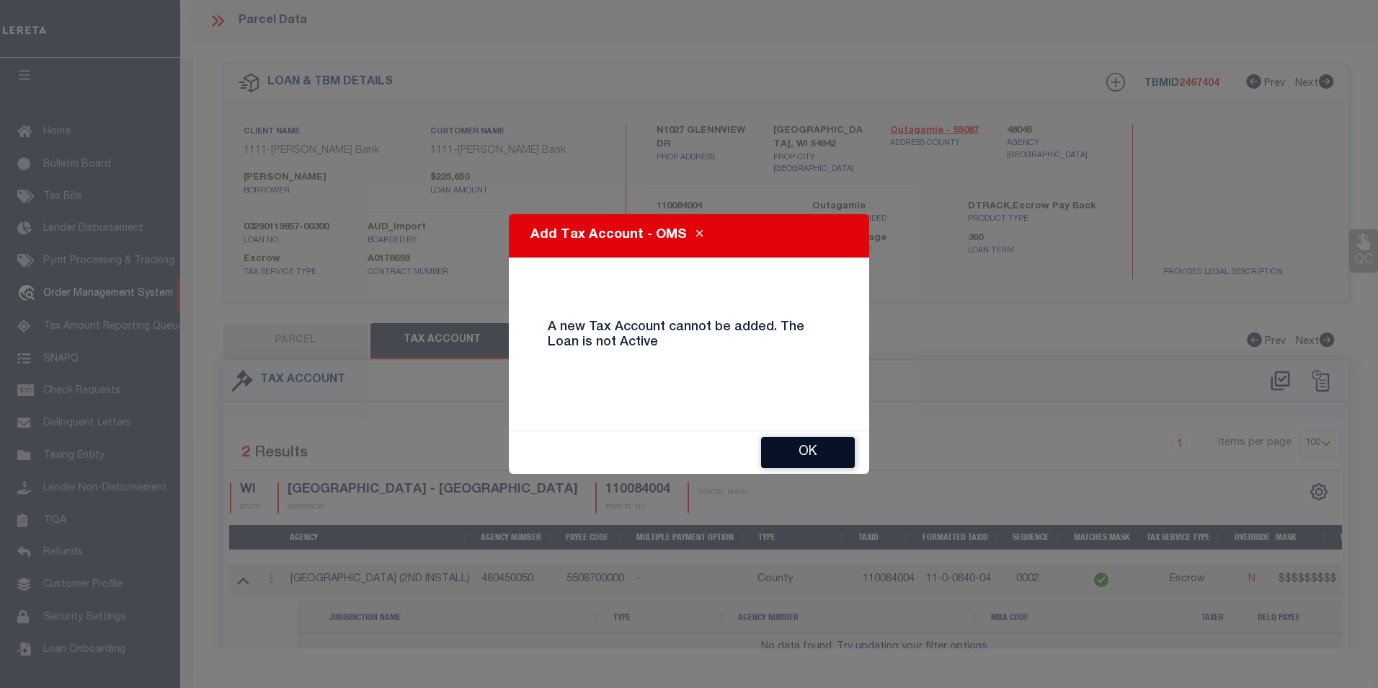
click at [799, 443] on button "OK" at bounding box center [808, 452] width 94 height 31
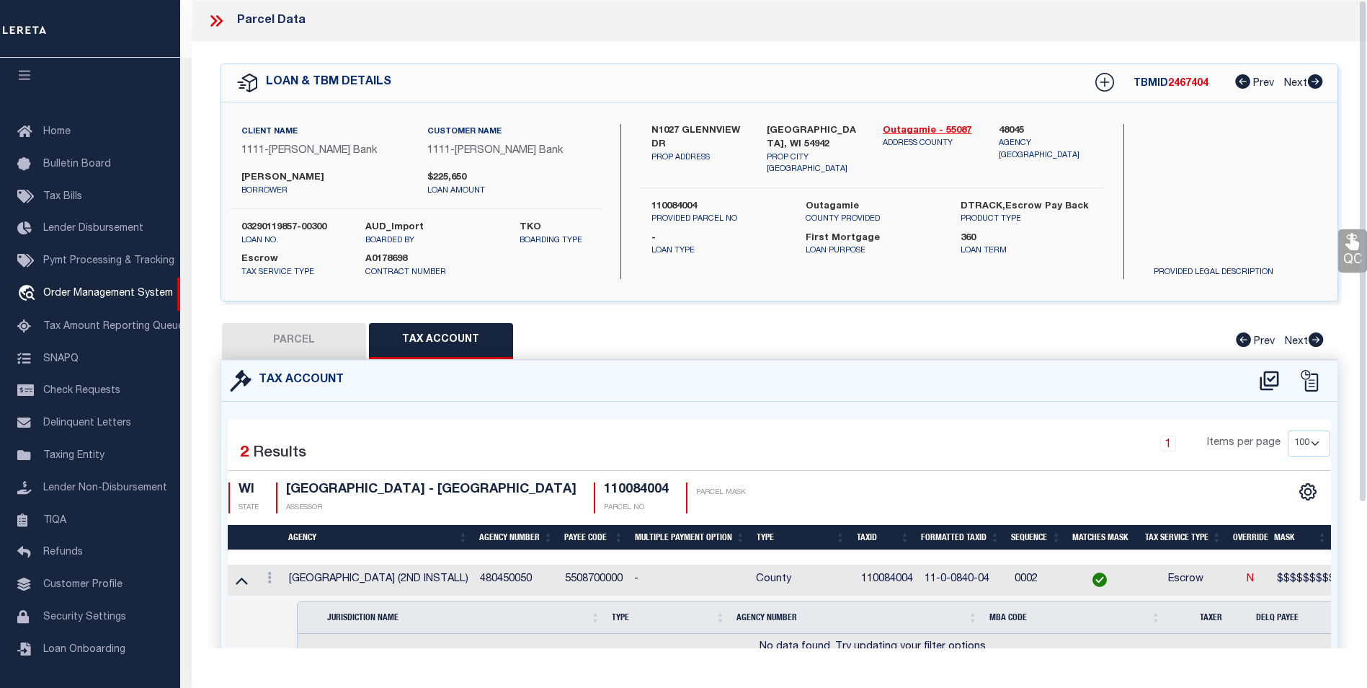
click at [304, 340] on button "PARCEL" at bounding box center [294, 341] width 144 height 36
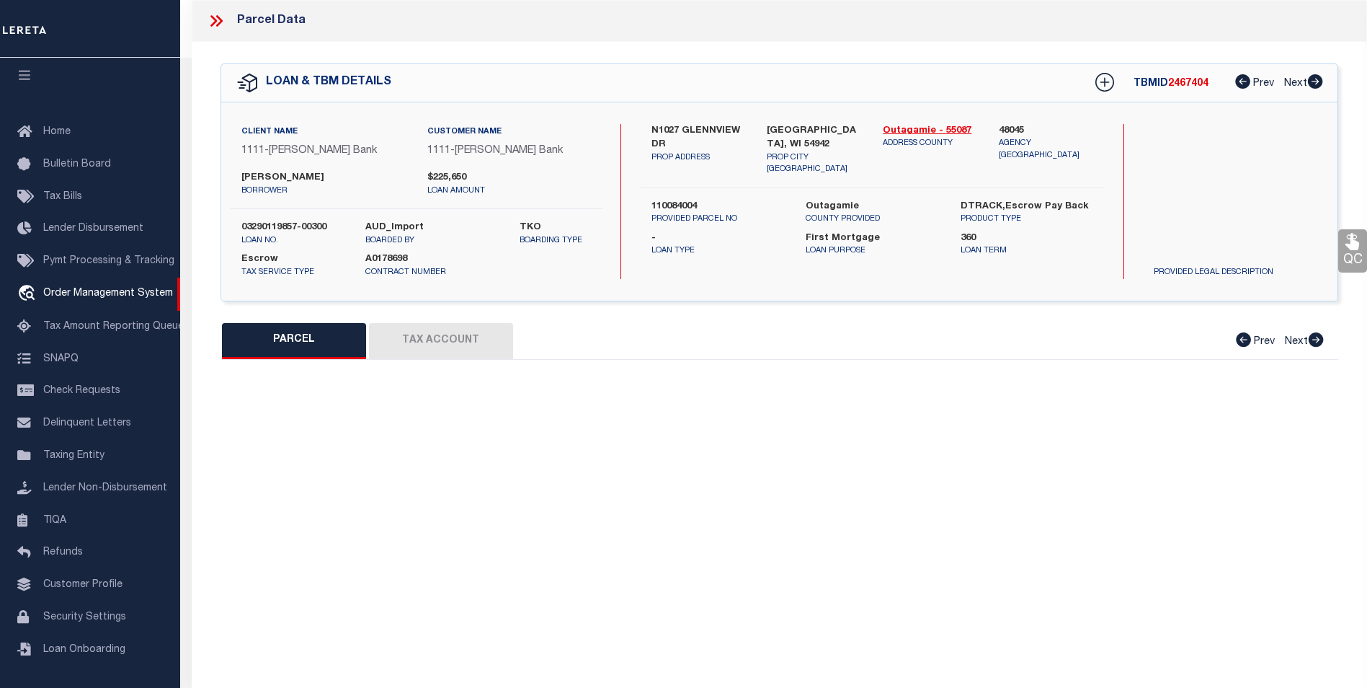
select select "AS"
checkbox input "false"
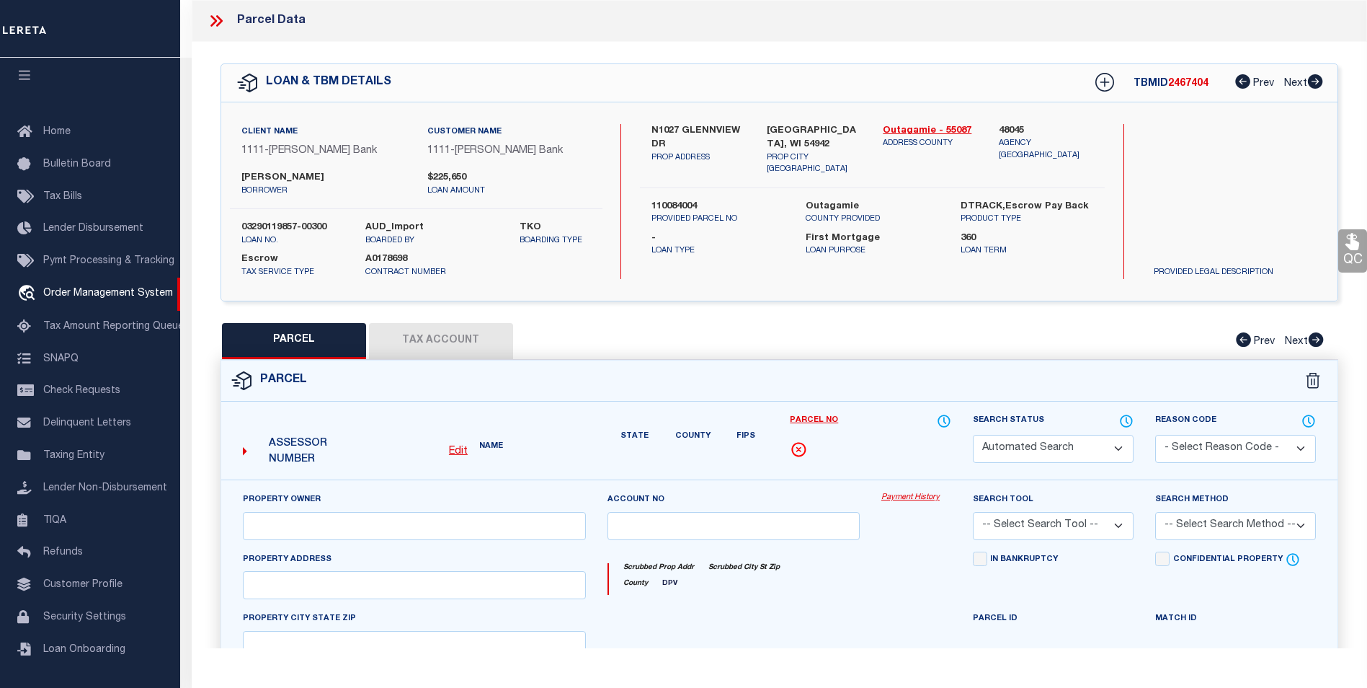
select select "CP"
type input "N1027 GLENNVIEW DR"
type input "GREENVILLE WI 54942"
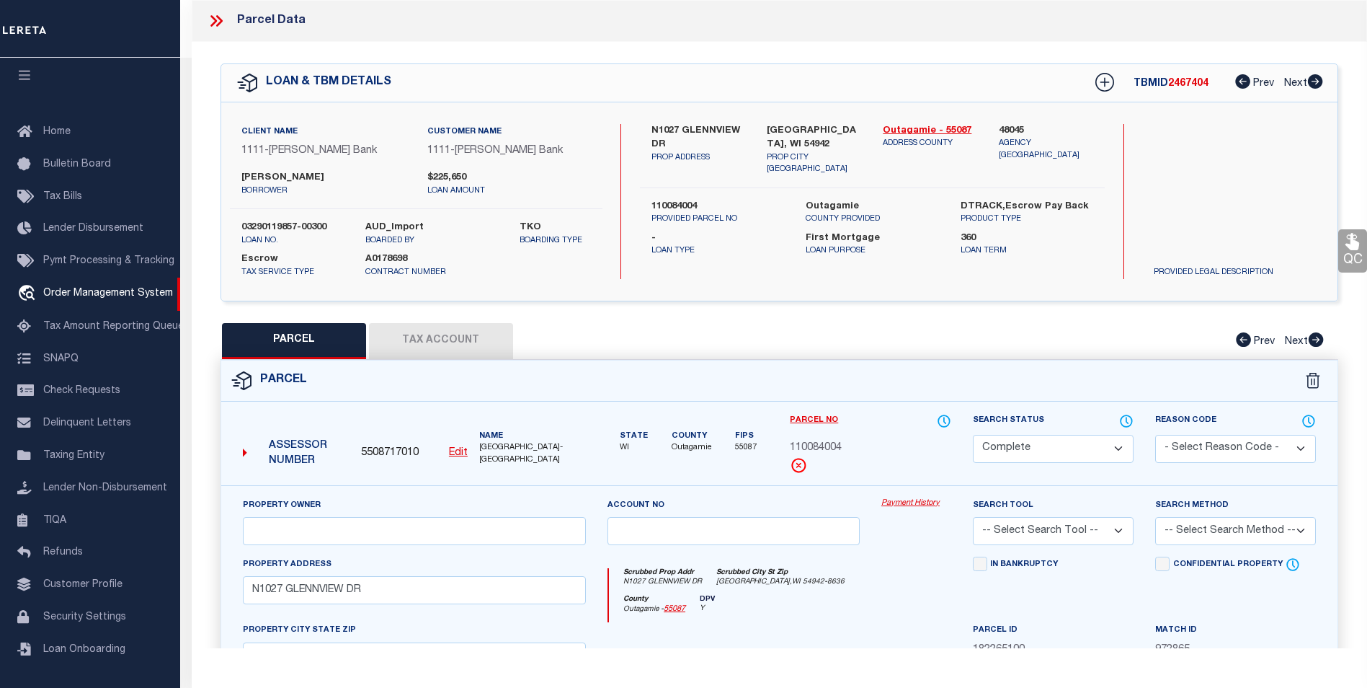
click at [210, 22] on icon at bounding box center [216, 21] width 19 height 19
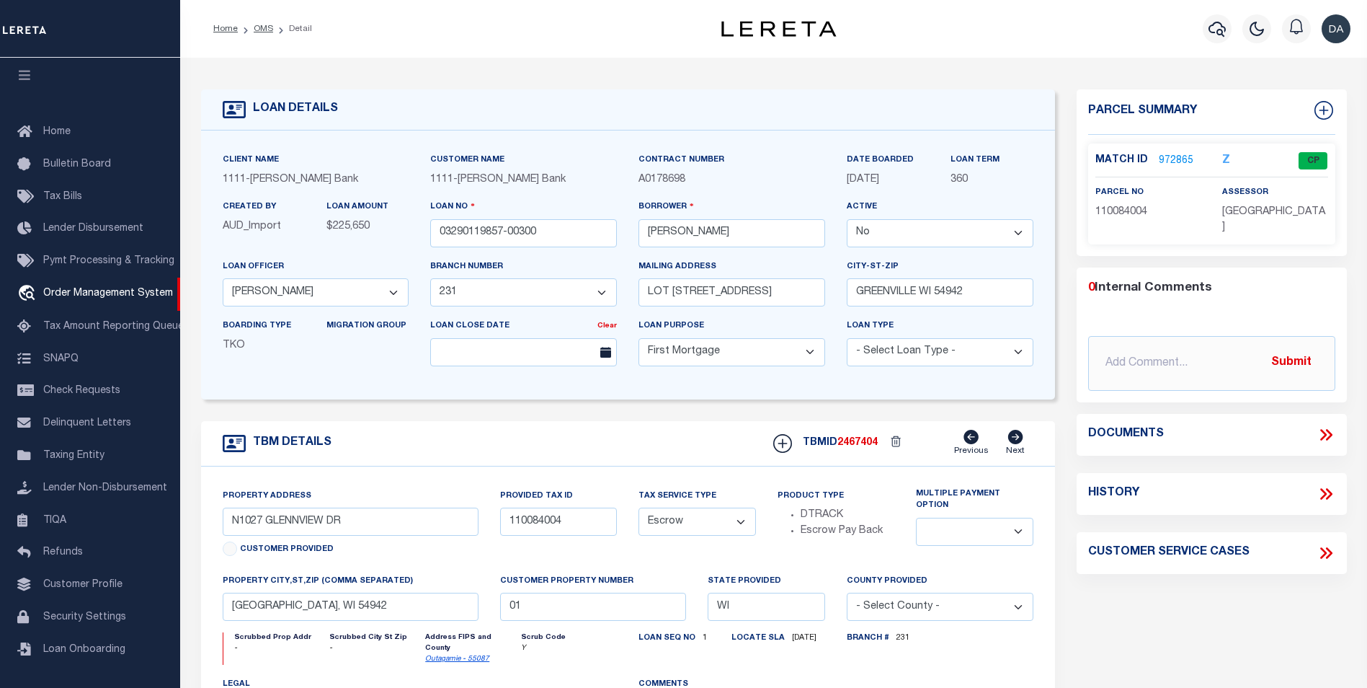
click at [454, 429] on div "TBM DETAILS TBMID 2467404 Previous Next" at bounding box center [628, 443] width 854 height 45
click at [1014, 231] on select "Yes No" at bounding box center [940, 233] width 187 height 28
click at [929, 241] on select "Yes No" at bounding box center [940, 233] width 187 height 28
select select "True"
click at [847, 220] on select "Yes No" at bounding box center [940, 233] width 187 height 28
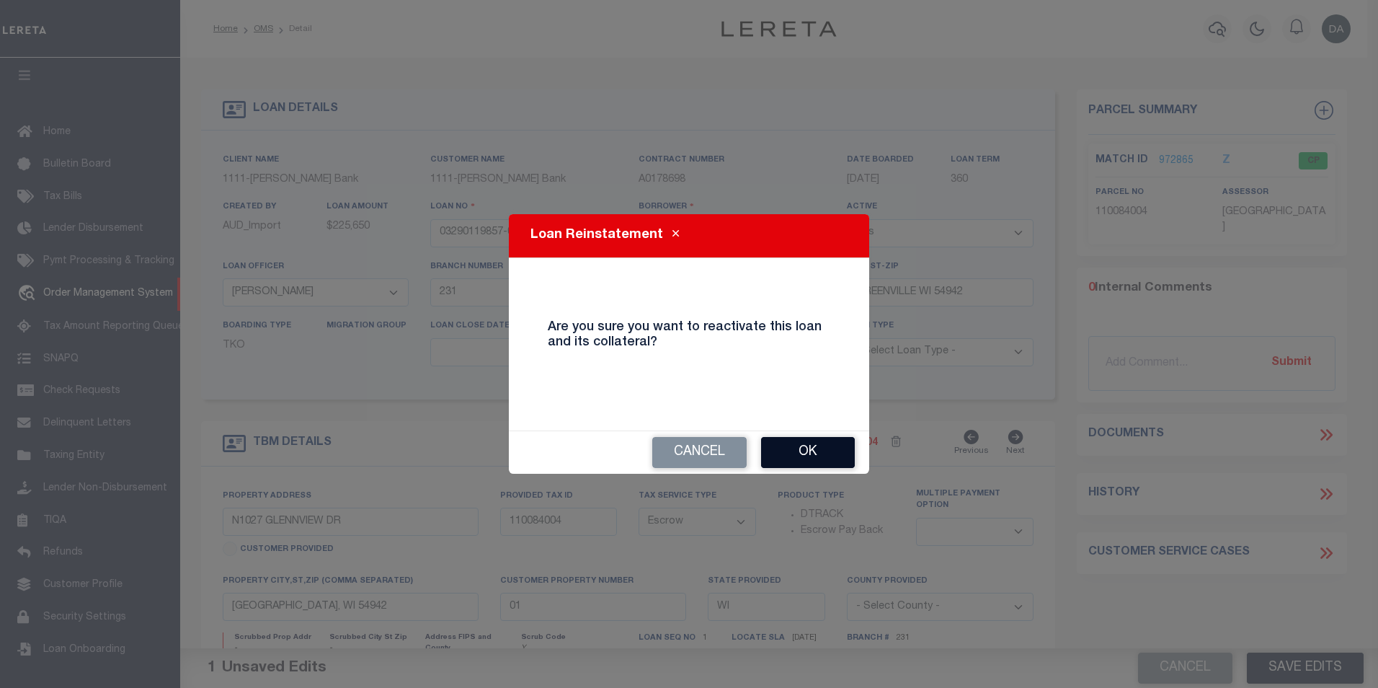
click at [800, 450] on button "Ok" at bounding box center [808, 452] width 94 height 31
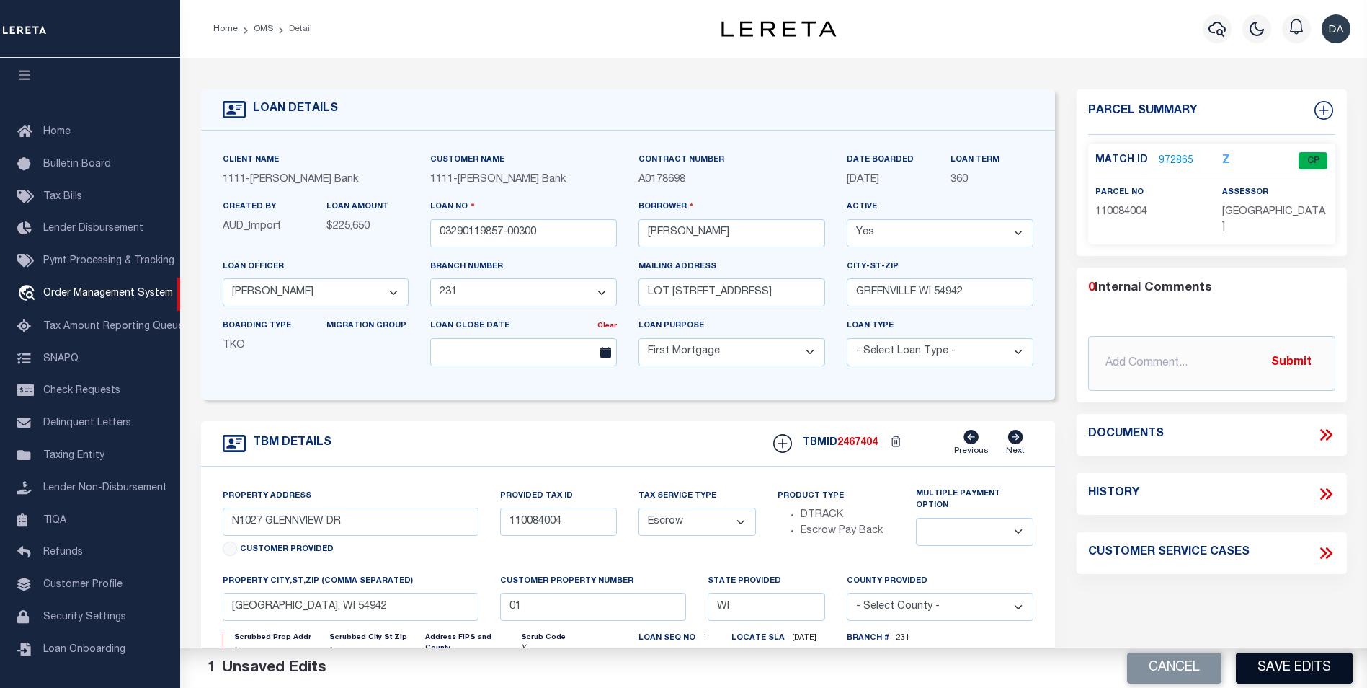
click at [1280, 675] on button "Save Edits" at bounding box center [1294, 667] width 117 height 31
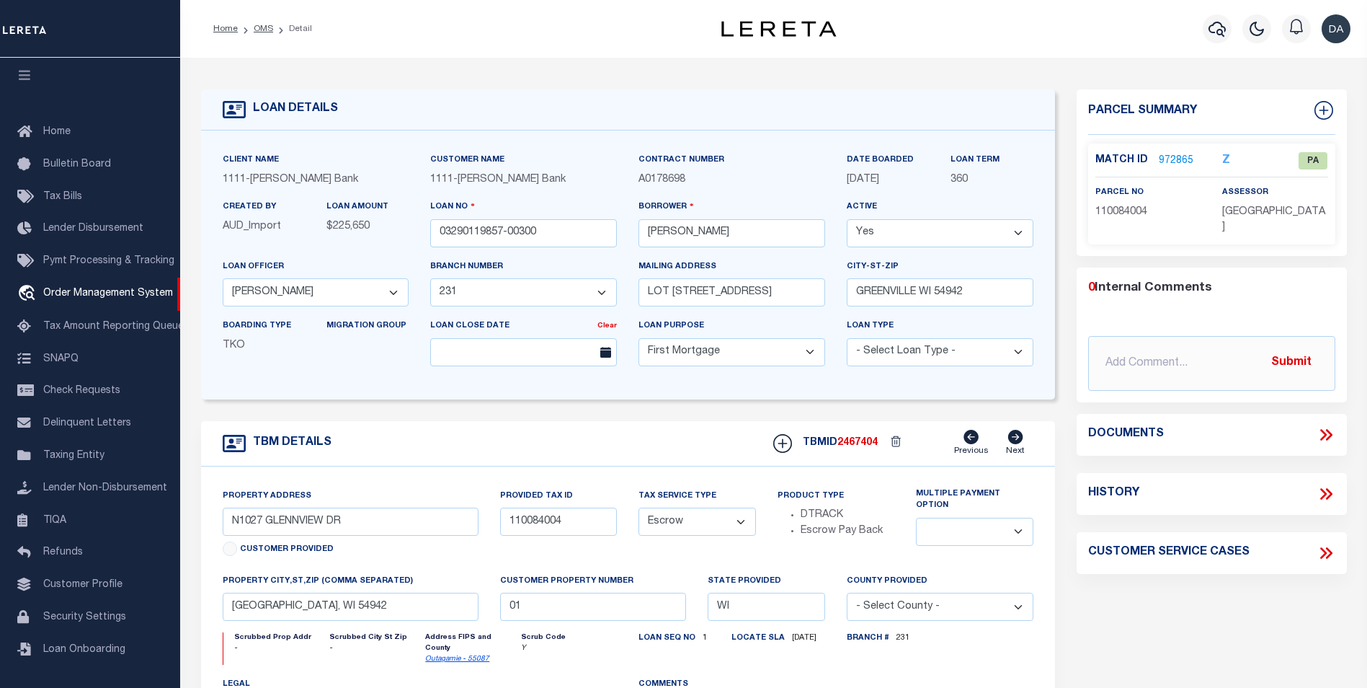
click at [1181, 156] on link "972865" at bounding box center [1176, 161] width 35 height 15
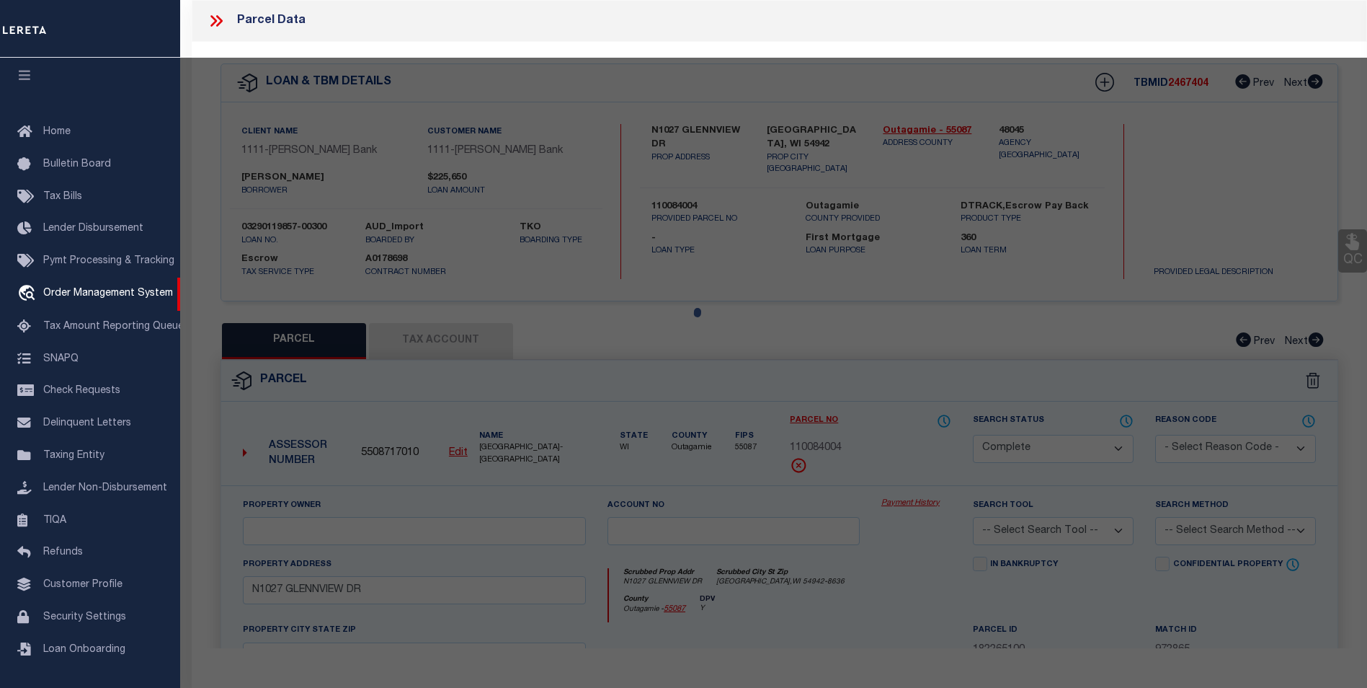
select select "AS"
checkbox input "false"
select select "PA"
type input "N1027 GLENNVIEW DR"
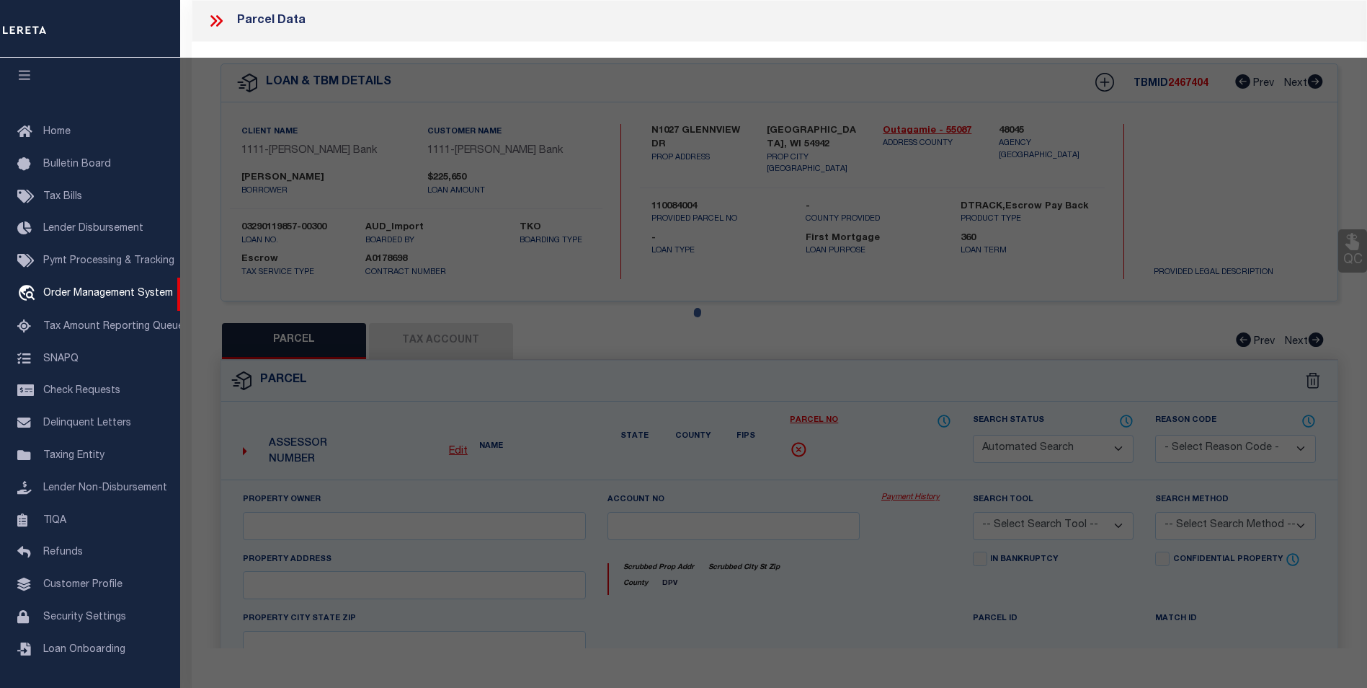
type input "GREENVILLE WI 54942"
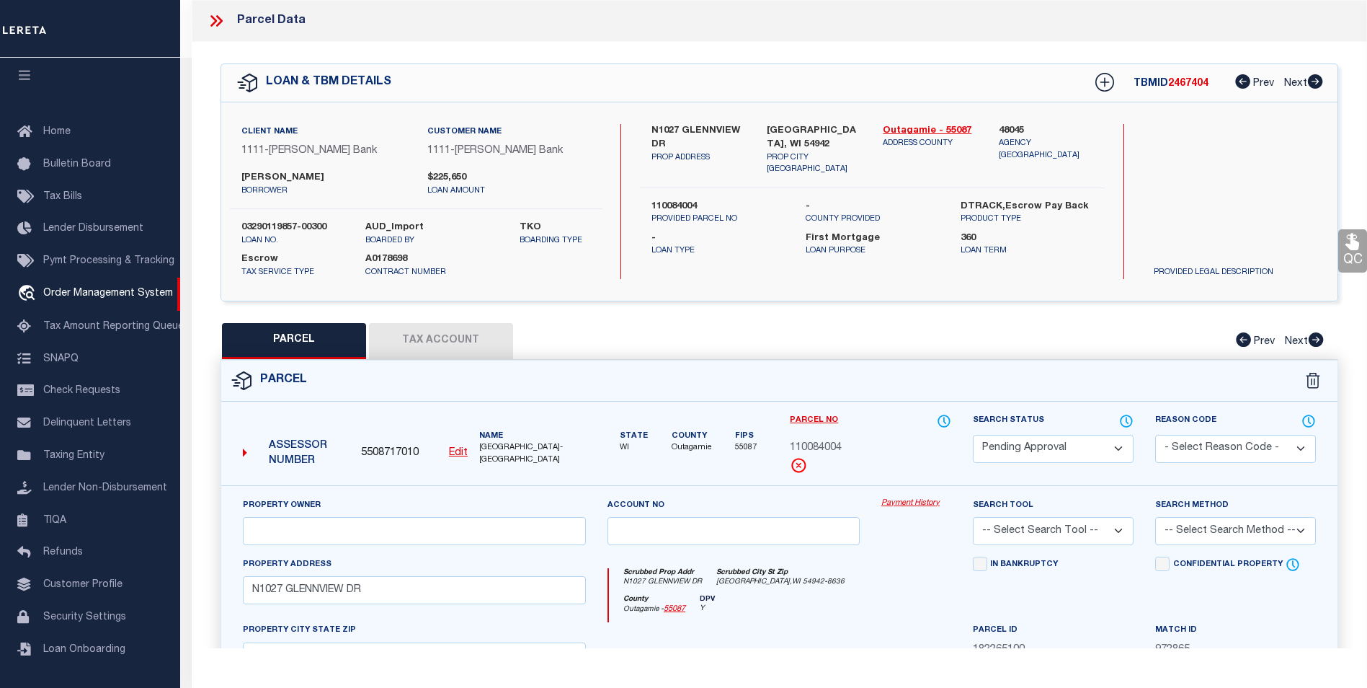
click at [433, 338] on button "Tax Account" at bounding box center [441, 341] width 144 height 36
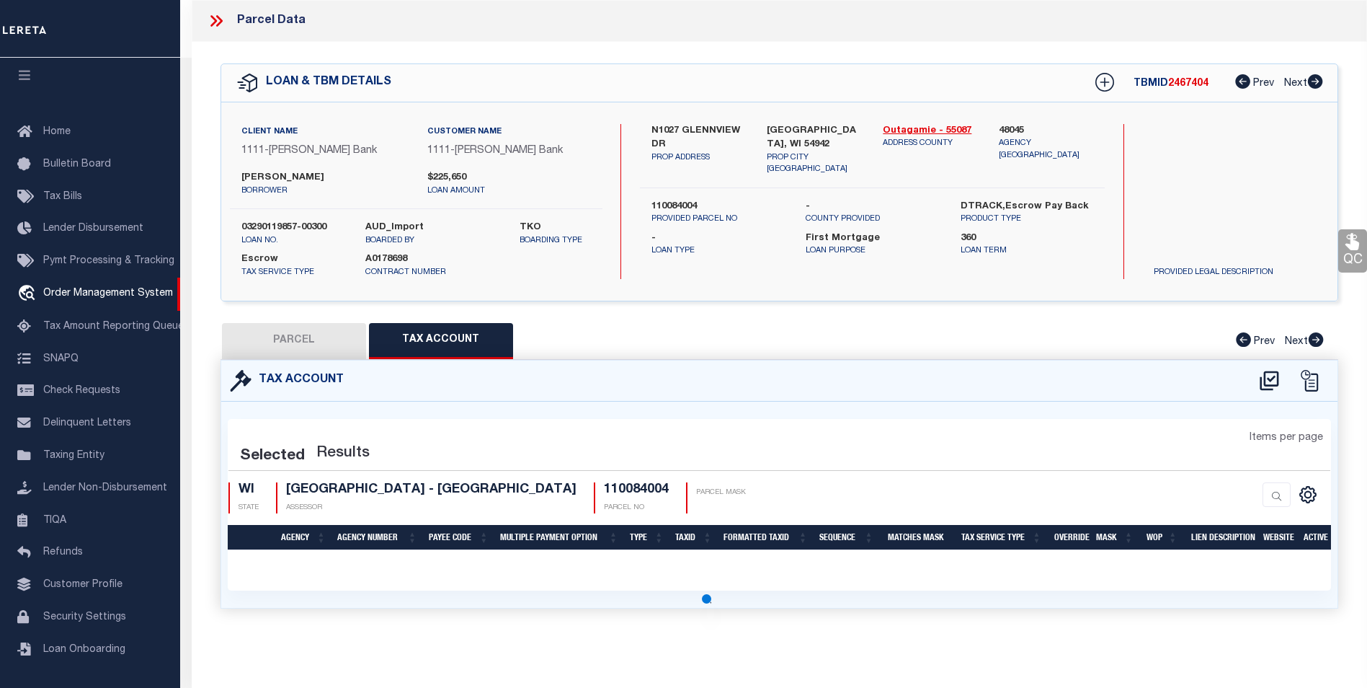
select select "100"
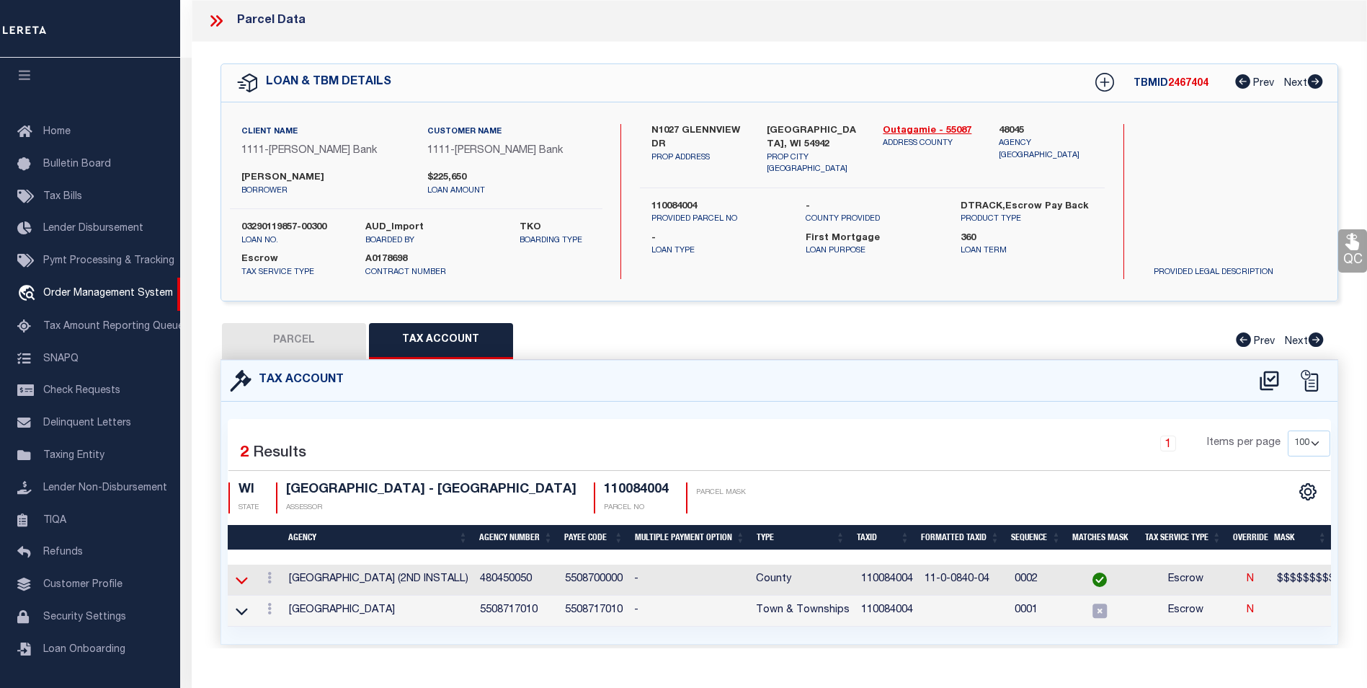
click at [236, 577] on icon at bounding box center [242, 580] width 12 height 7
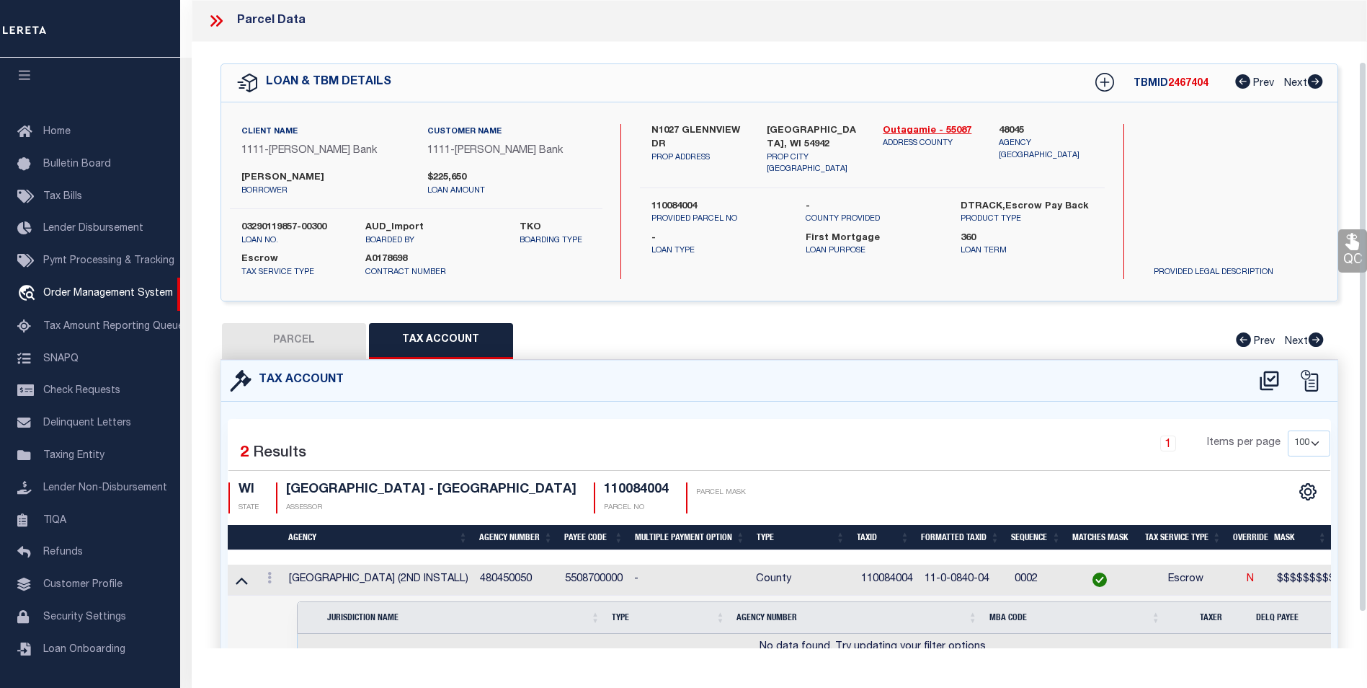
scroll to position [114, 0]
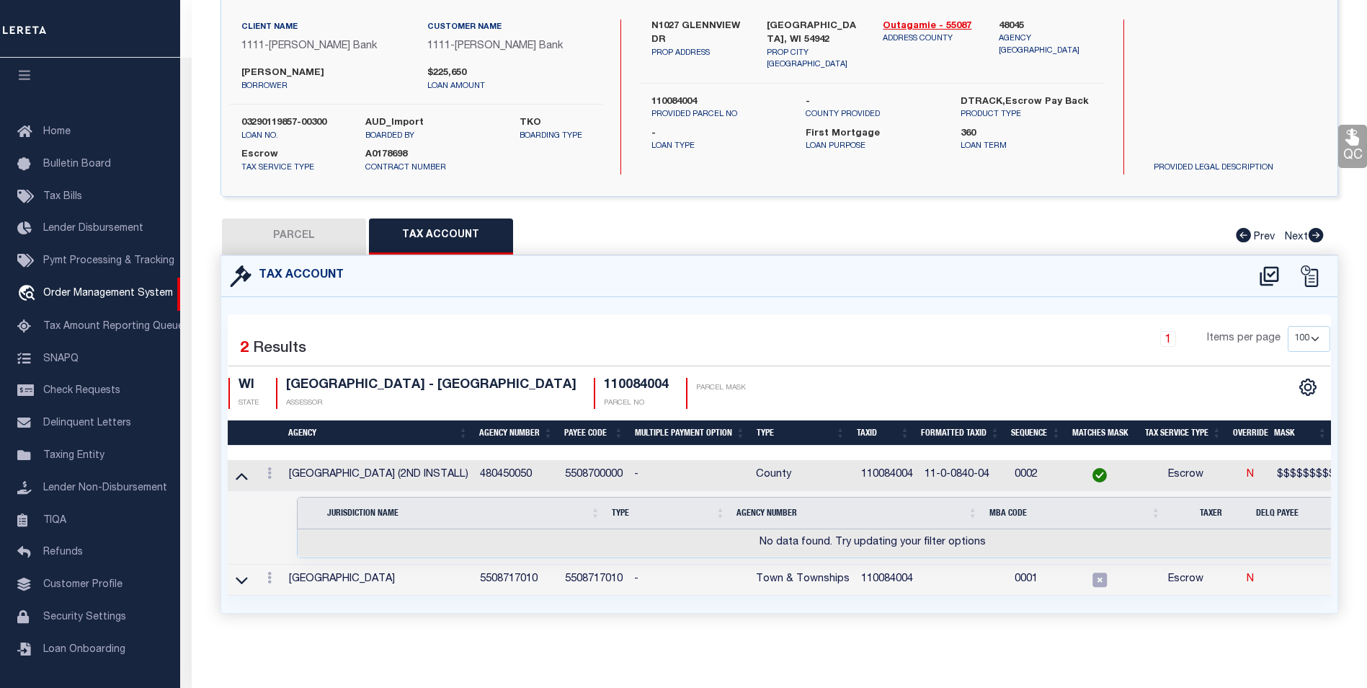
click at [451, 314] on div "Selected 2 Results 1 Items per page 10 25 50 100 WI STATE ASSESSOR" at bounding box center [780, 454] width 1104 height 281
click at [1274, 265] on icon at bounding box center [1270, 276] width 24 height 23
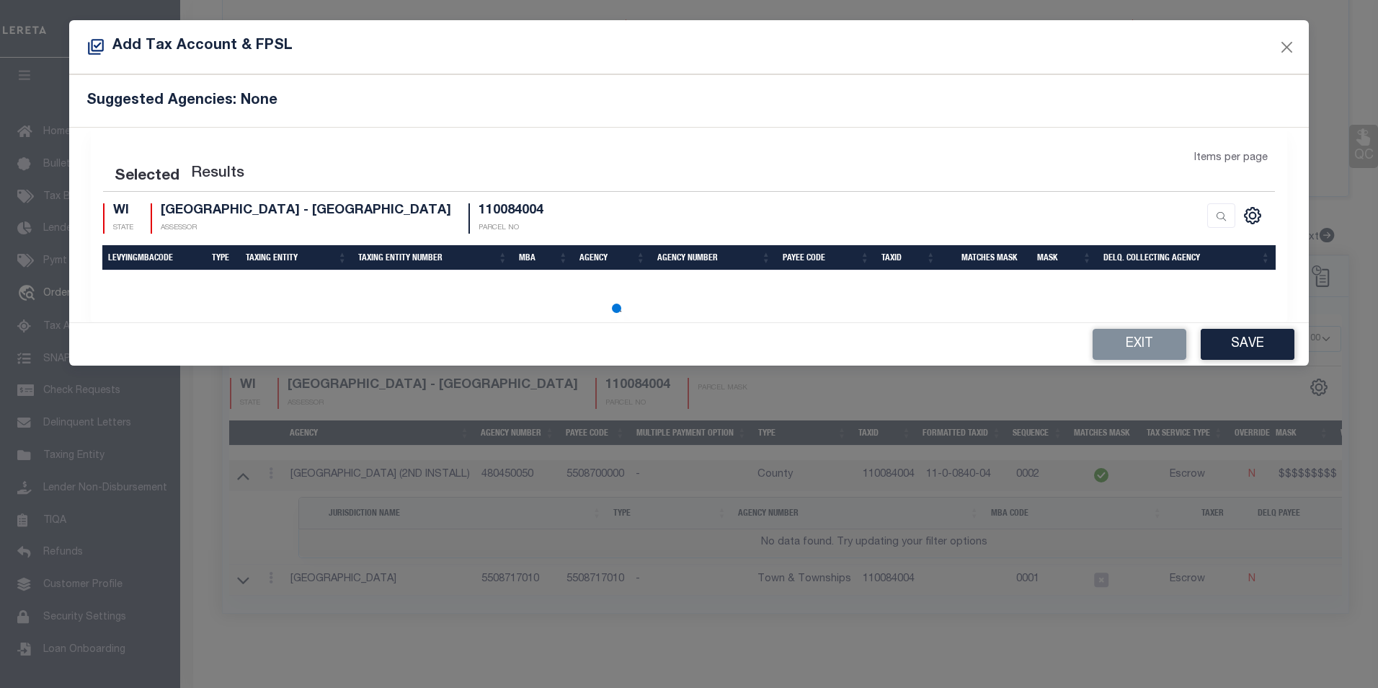
select select "100"
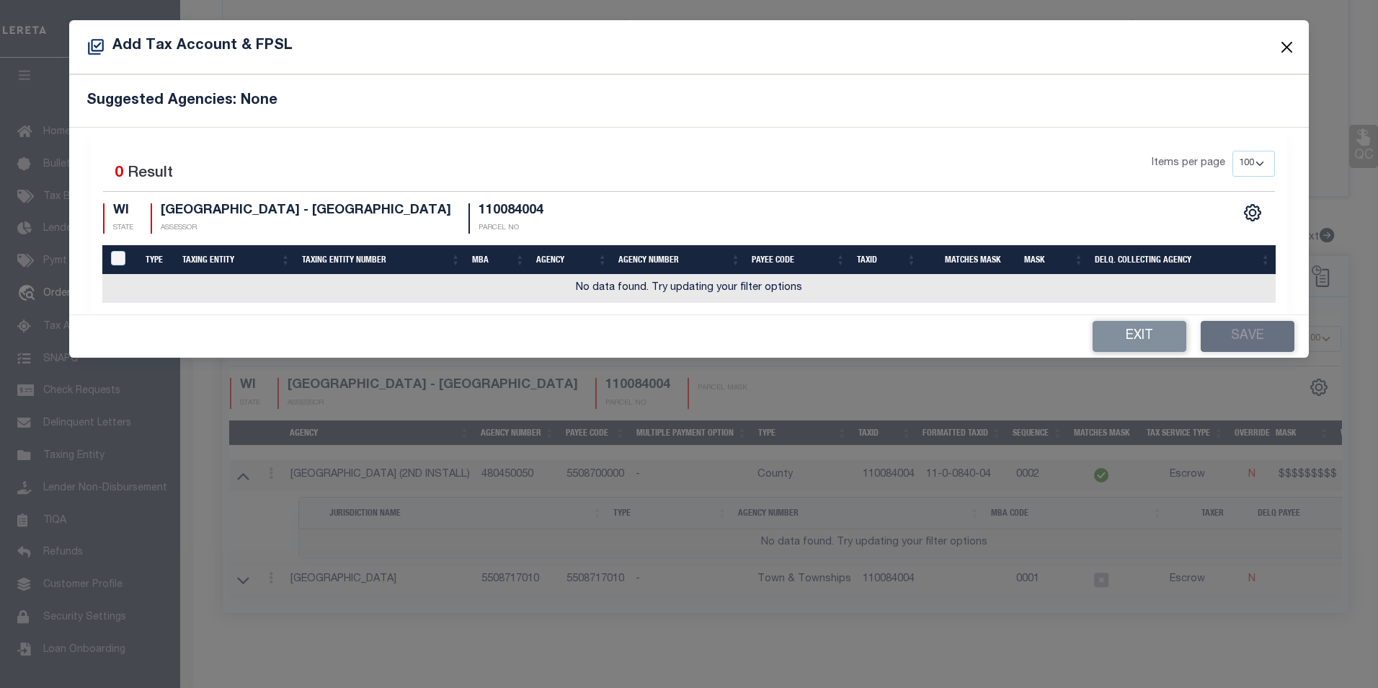
click at [1285, 51] on button "Close" at bounding box center [1286, 46] width 19 height 19
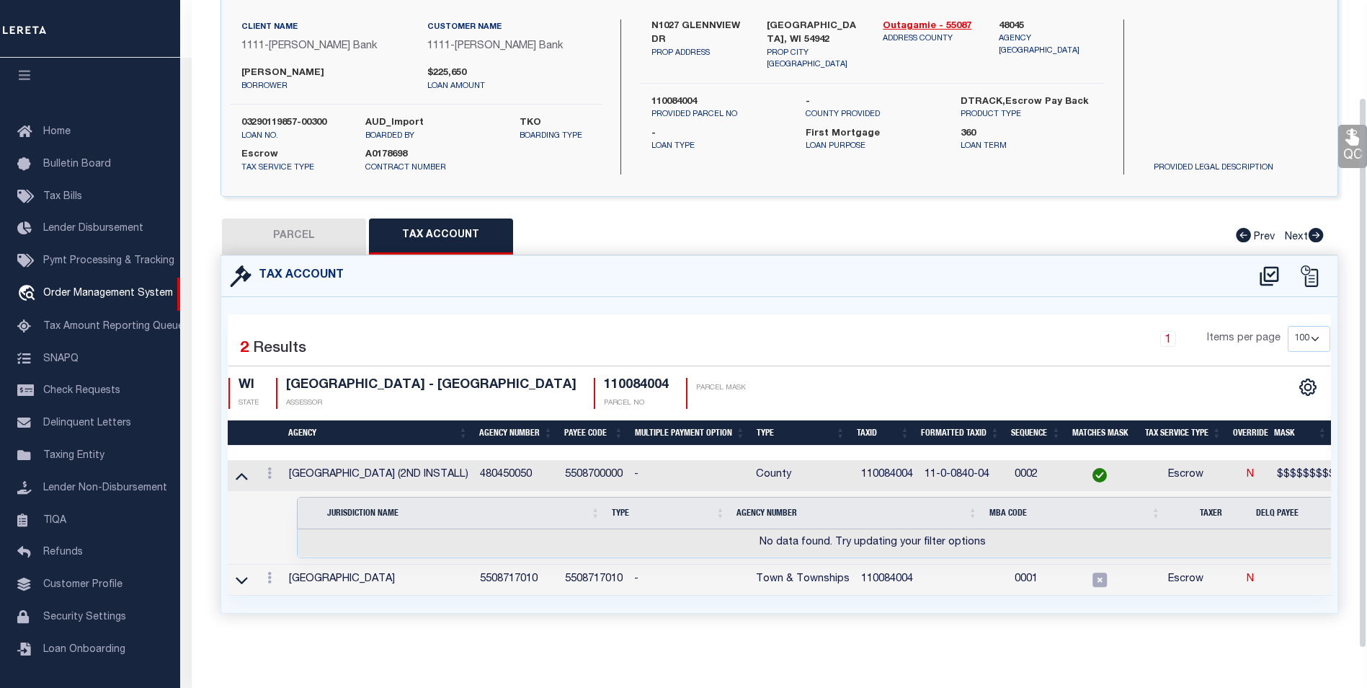
click at [430, 657] on div "Parcel Data QC QC QC - Select Status -" at bounding box center [780, 344] width 1176 height 688
click at [1267, 265] on icon at bounding box center [1270, 276] width 24 height 23
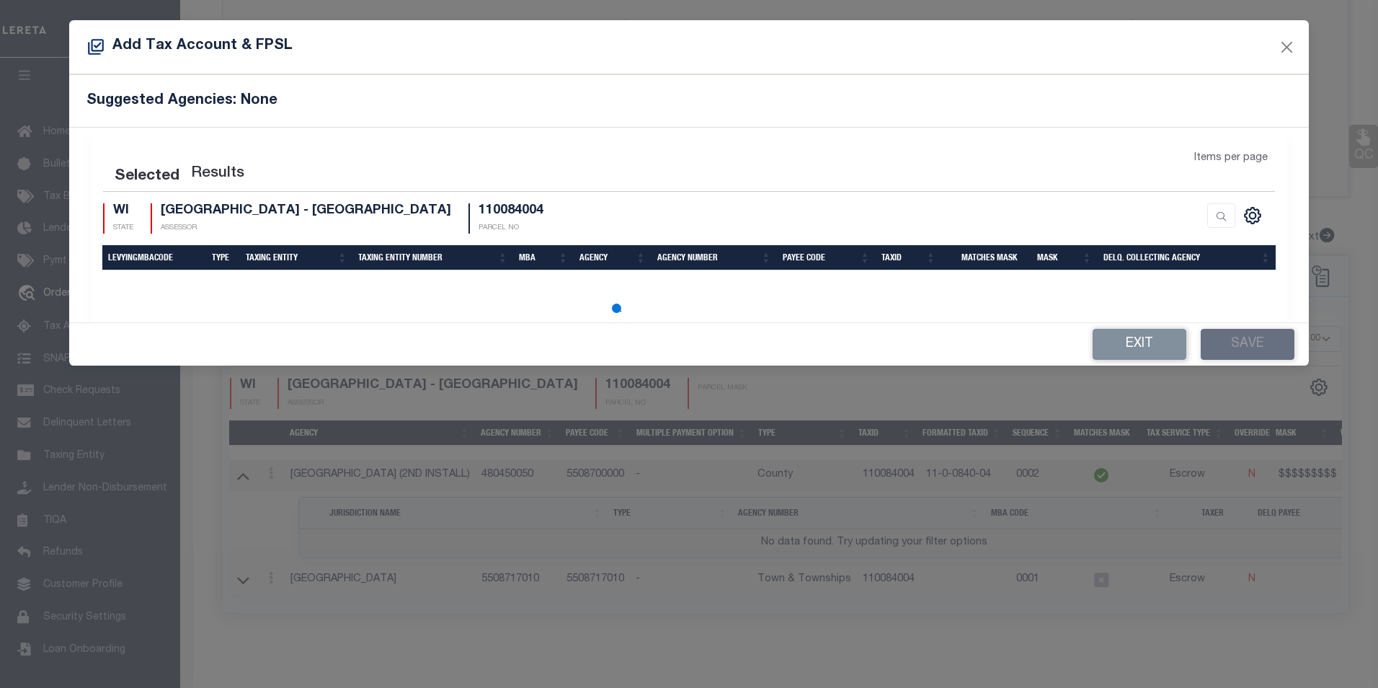
select select "100"
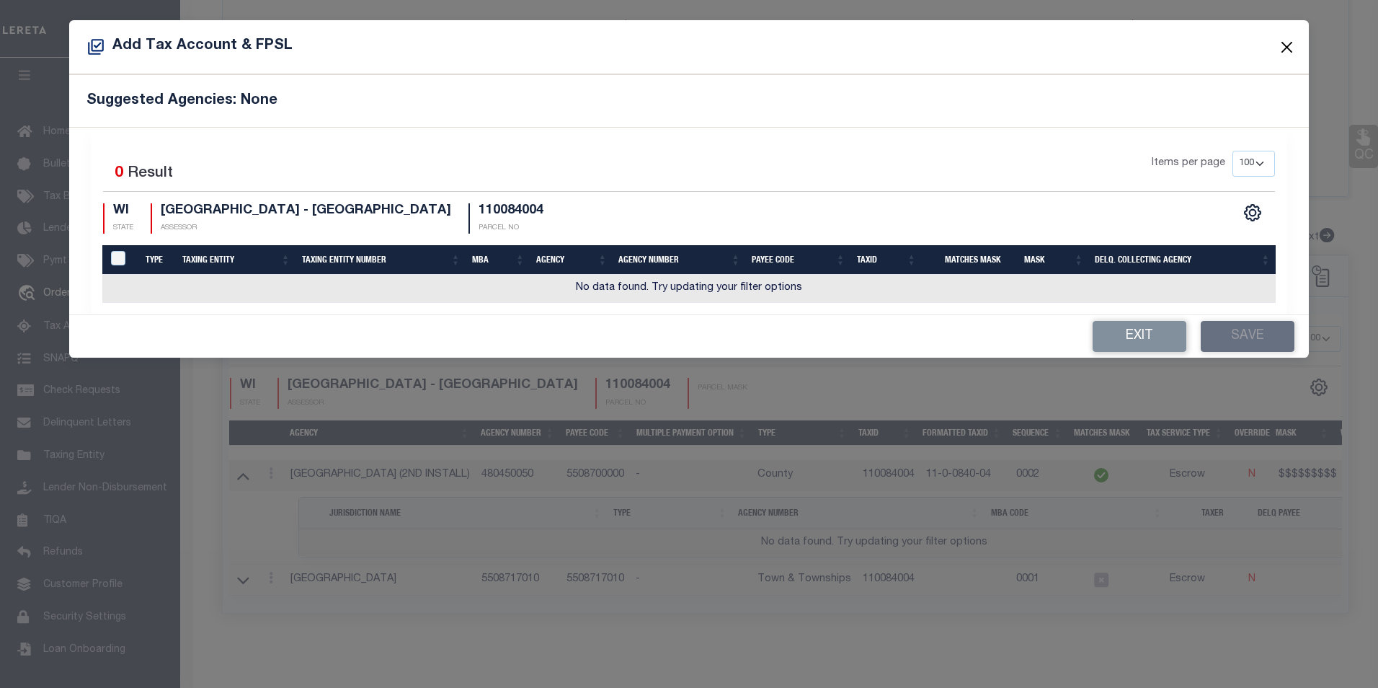
click at [1285, 43] on button "Close" at bounding box center [1286, 46] width 19 height 19
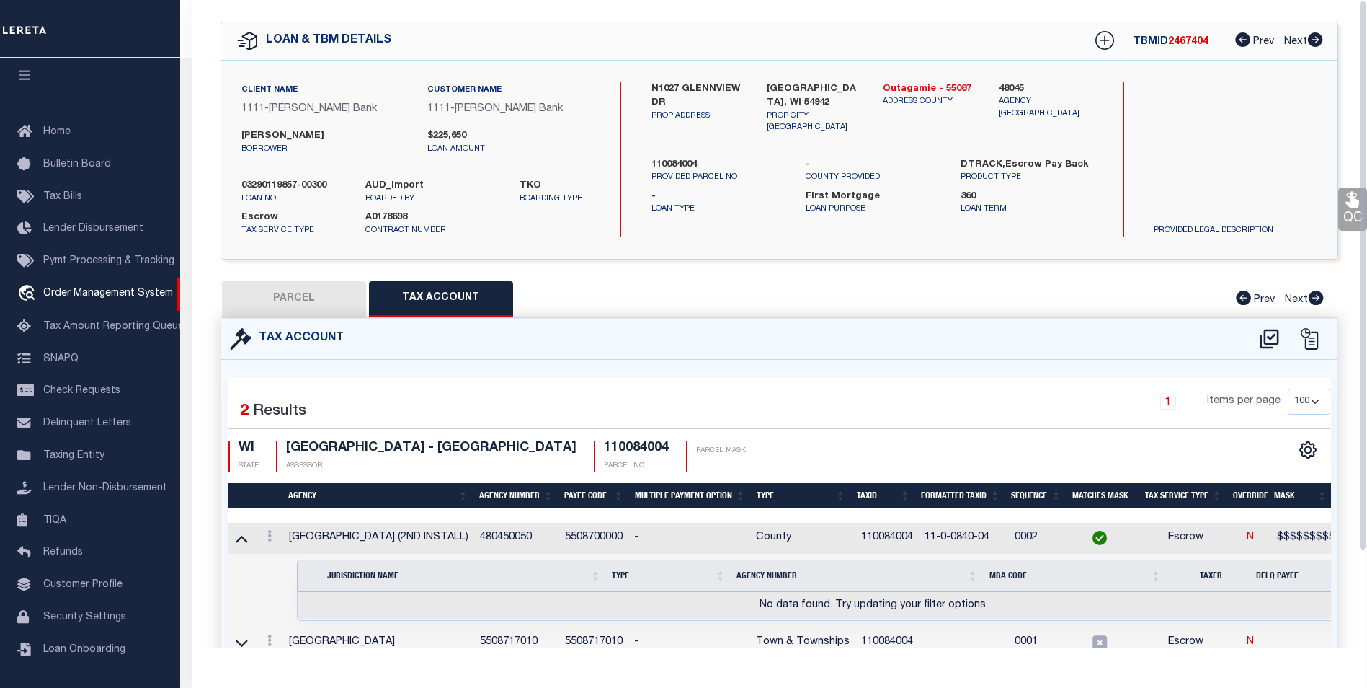
scroll to position [0, 0]
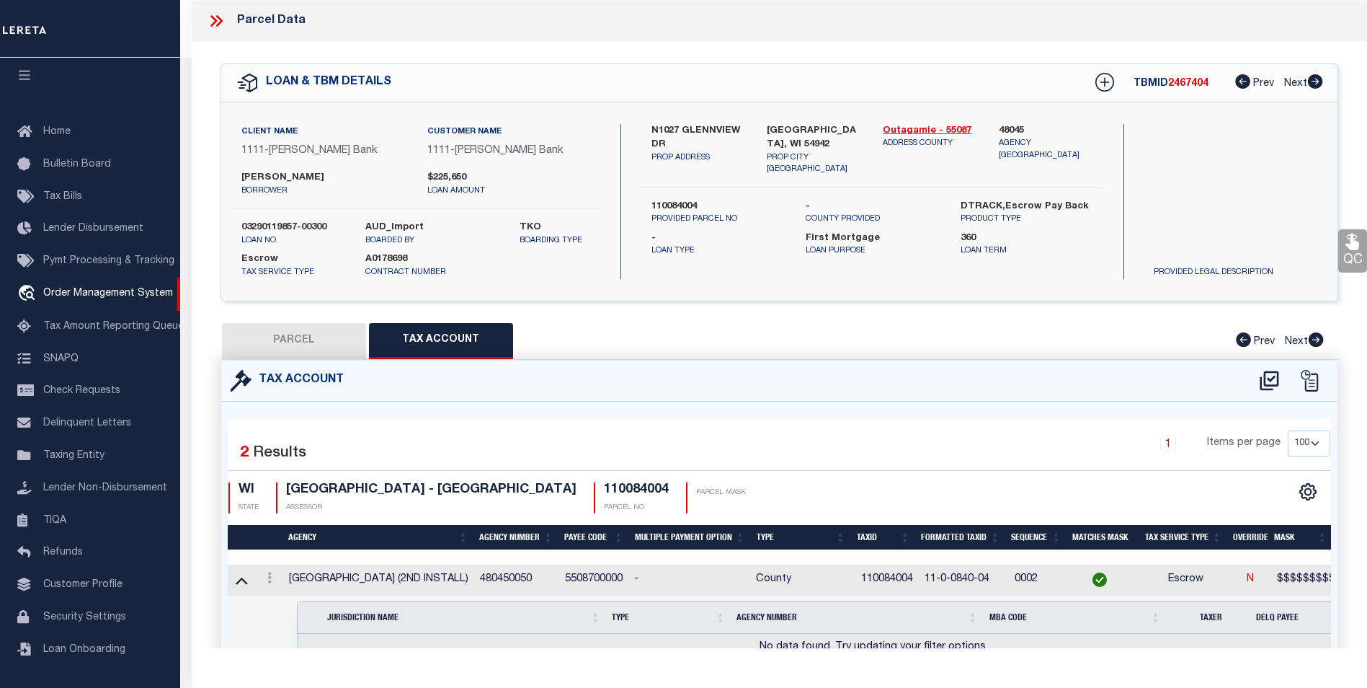
click at [325, 334] on button "PARCEL" at bounding box center [294, 341] width 144 height 36
select select "AS"
checkbox input "false"
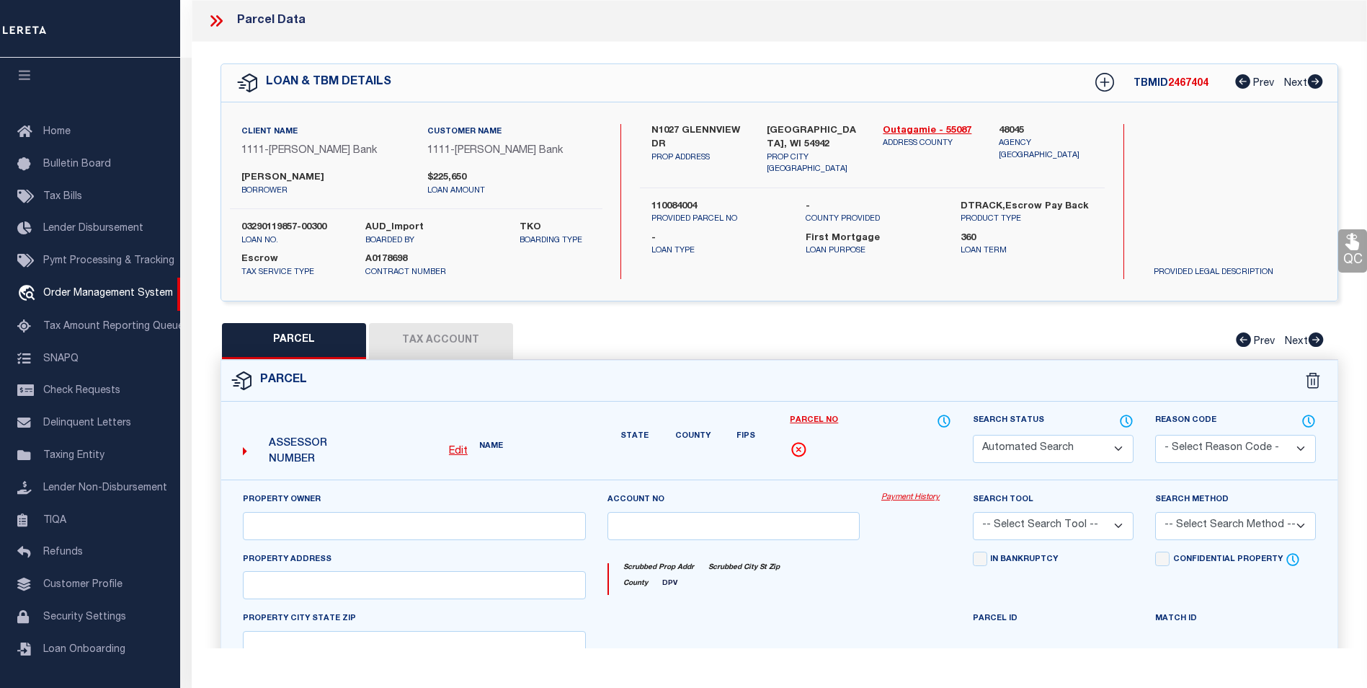
select select "PA"
type input "N1027 GLENNVIEW DR"
type input "GREENVILLE WI 54942"
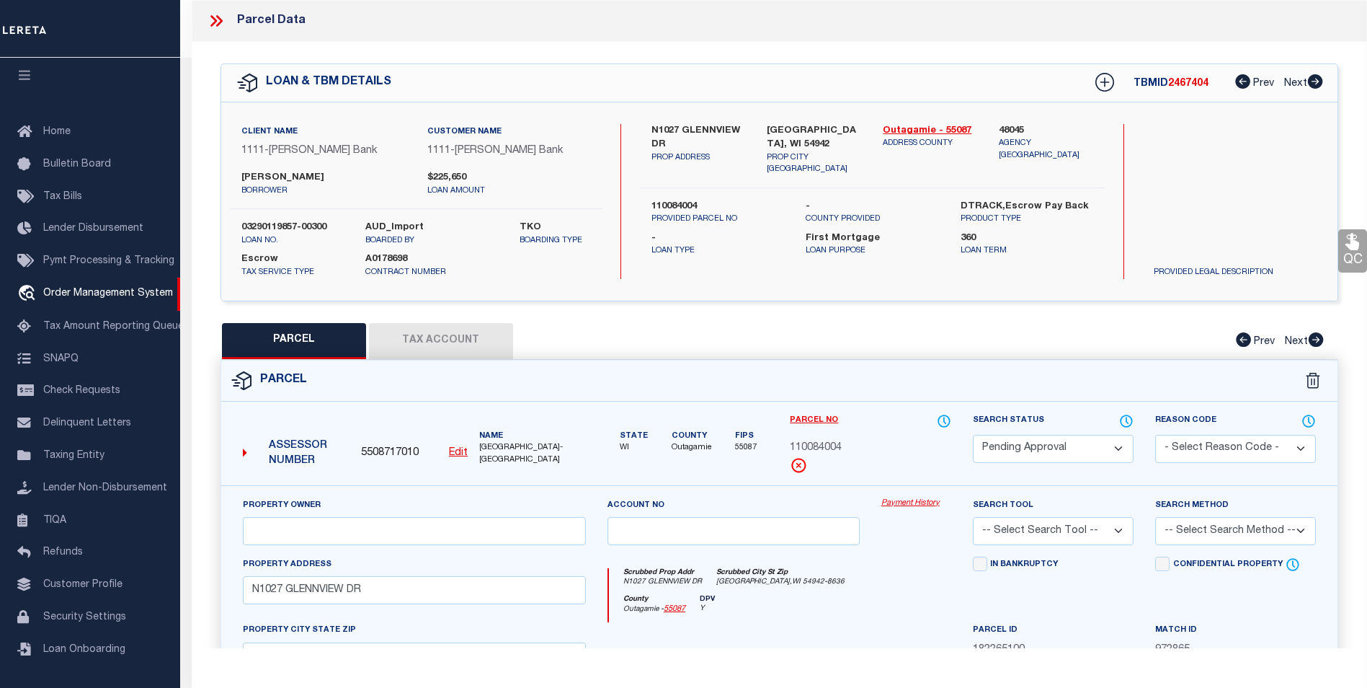
scroll to position [216, 0]
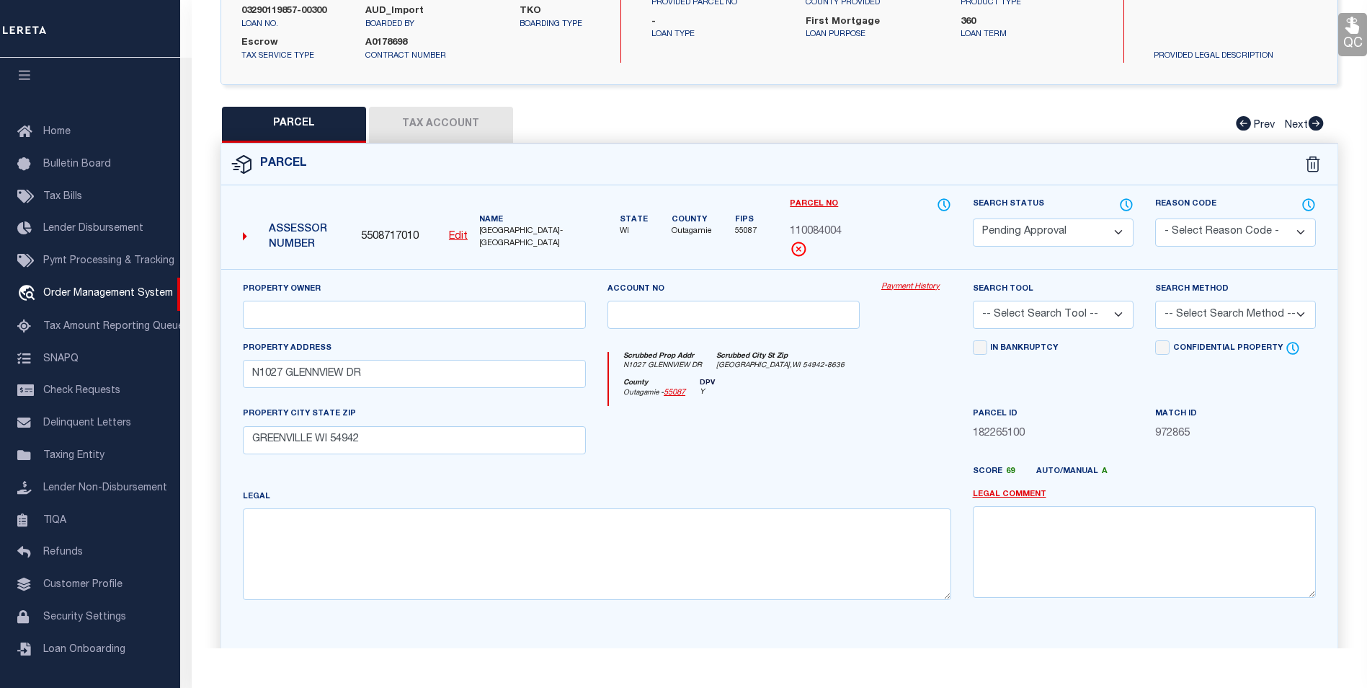
click at [411, 125] on button "Tax Account" at bounding box center [441, 125] width 144 height 36
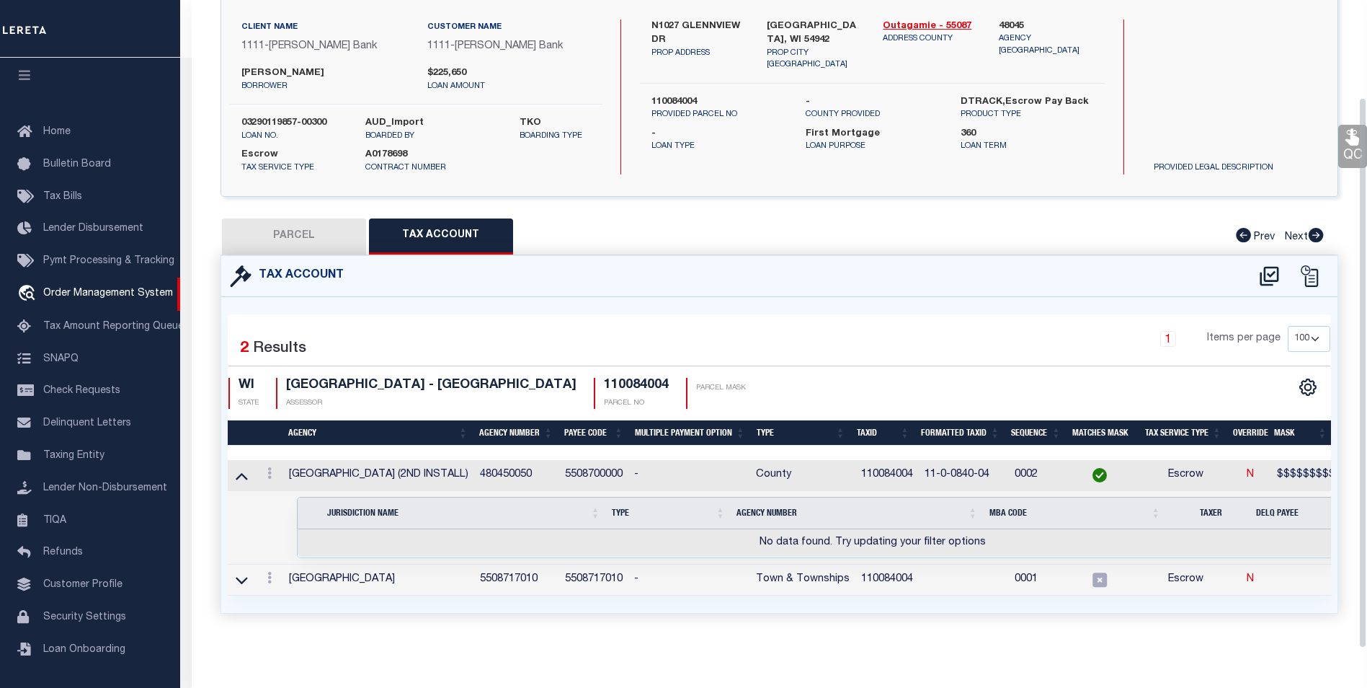
scroll to position [114, 0]
select select "100"
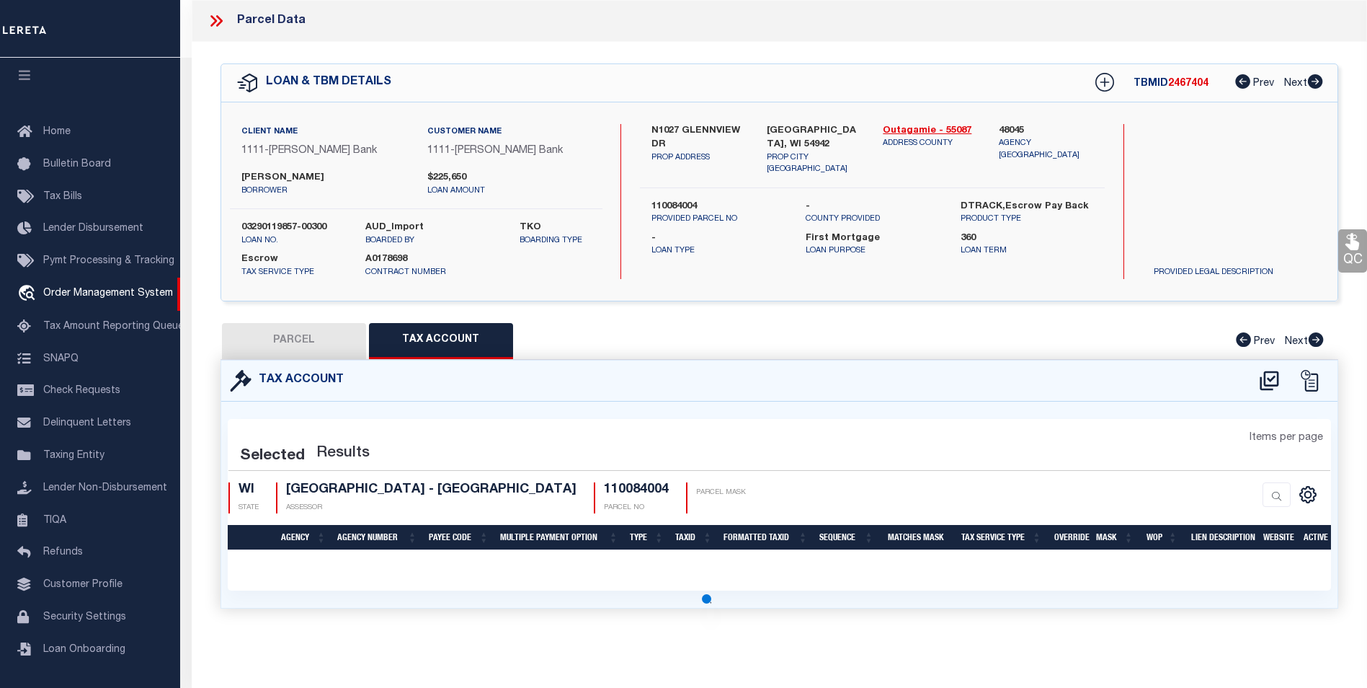
scroll to position [0, 0]
select select "100"
